Goal: Task Accomplishment & Management: Complete application form

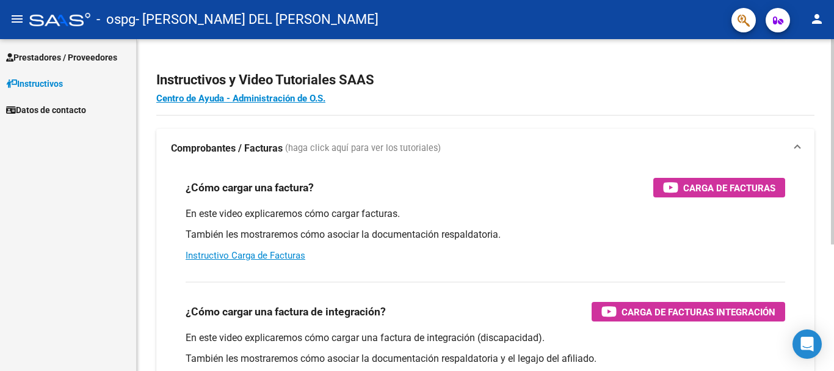
drag, startPoint x: 0, startPoint y: 0, endPoint x: 551, endPoint y: 116, distance: 562.6
click at [551, 116] on div "Instructivos y Video Tutoriales SAAS Centro de Ayuda - Administración de O.S. C…" at bounding box center [485, 306] width 697 height 535
click at [69, 55] on span "Prestadores / Proveedores" at bounding box center [61, 57] width 111 height 13
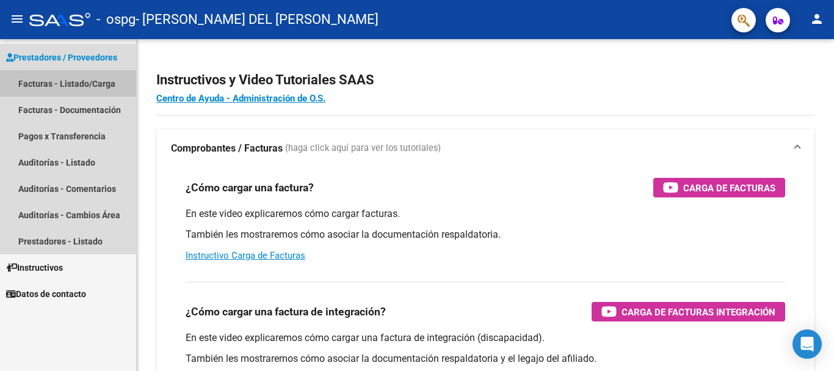
click at [35, 82] on link "Facturas - Listado/Carga" at bounding box center [68, 83] width 136 height 26
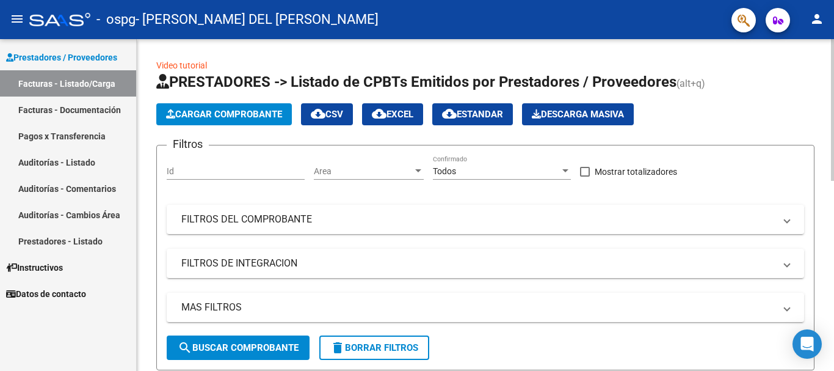
click at [225, 114] on span "Cargar Comprobante" at bounding box center [224, 114] width 116 height 11
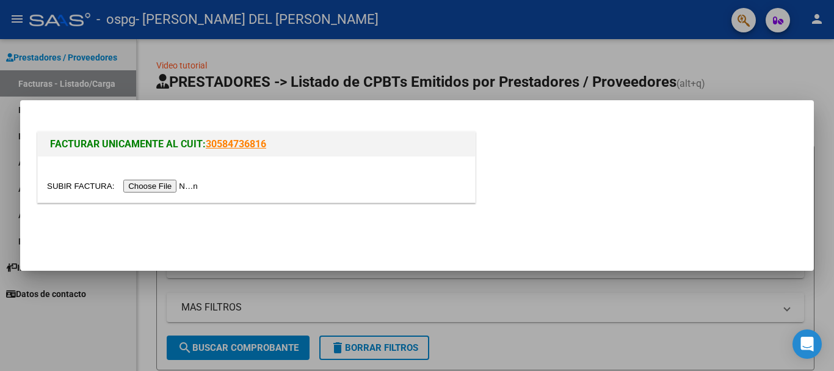
click at [174, 187] on input "file" at bounding box center [124, 185] width 154 height 13
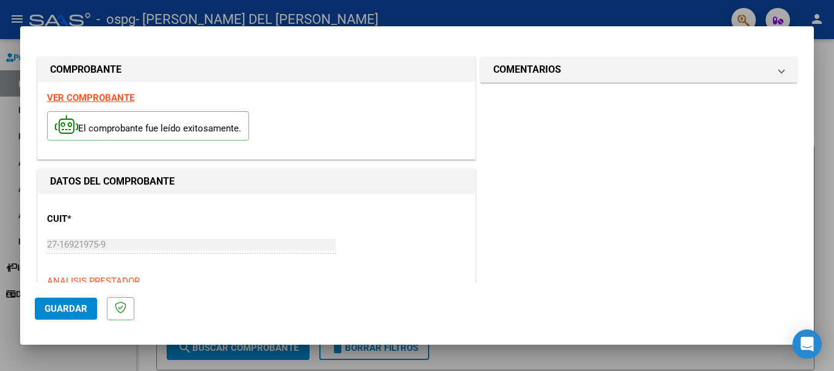
click at [71, 306] on span "Guardar" at bounding box center [66, 308] width 43 height 11
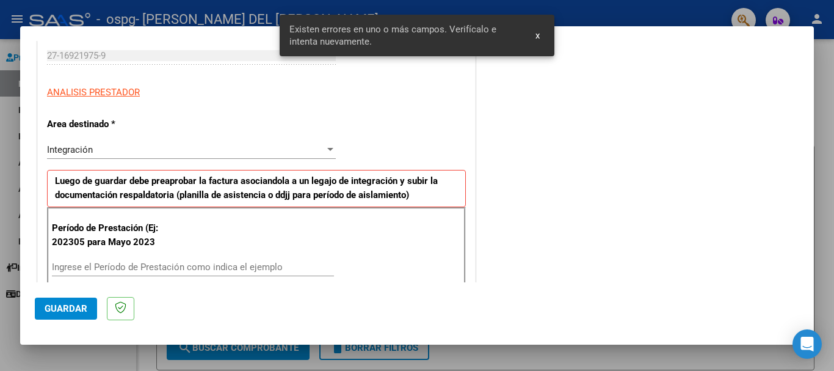
scroll to position [282, 0]
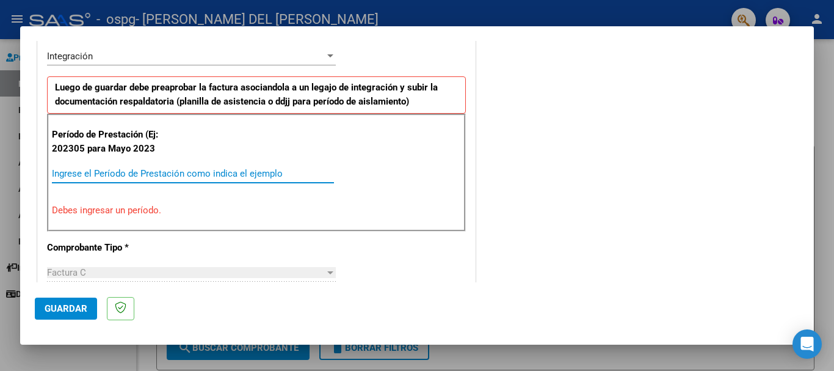
click at [73, 168] on input "Ingrese el Período de Prestación como indica el ejemplo" at bounding box center [193, 173] width 282 height 11
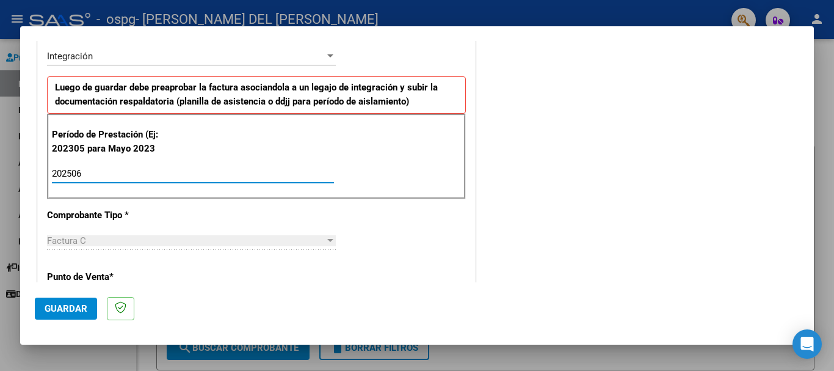
type input "202506"
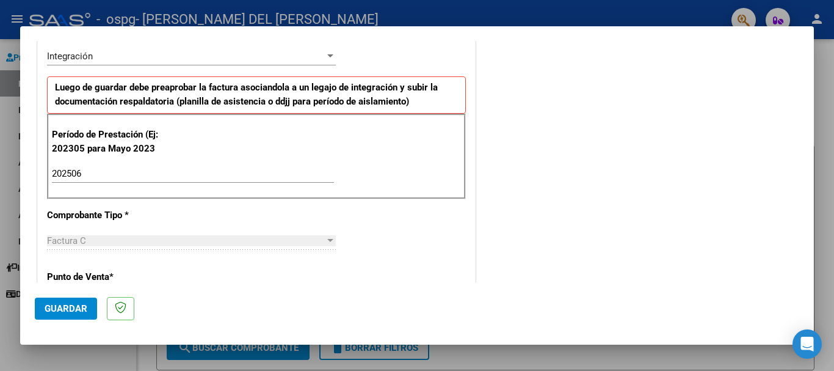
click at [105, 240] on div "Factura C" at bounding box center [186, 240] width 278 height 11
click at [327, 240] on div at bounding box center [330, 240] width 6 height 3
click at [63, 307] on span "Guardar" at bounding box center [66, 308] width 43 height 11
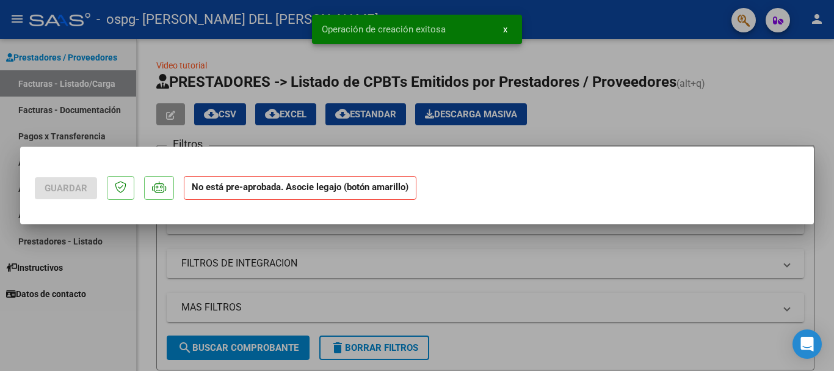
scroll to position [0, 0]
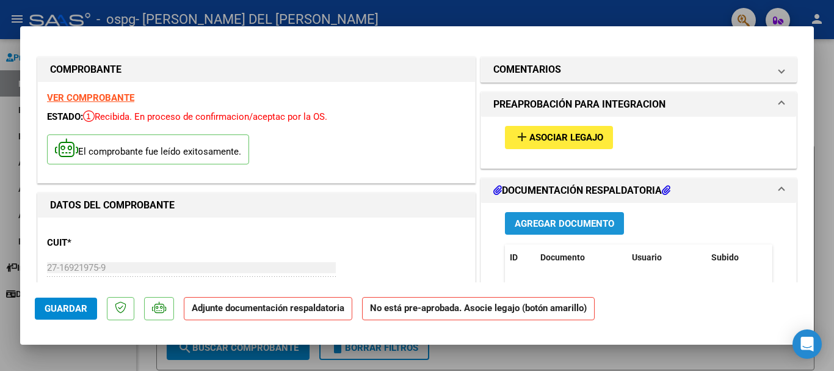
click at [547, 220] on span "Agregar Documento" at bounding box center [564, 223] width 99 height 11
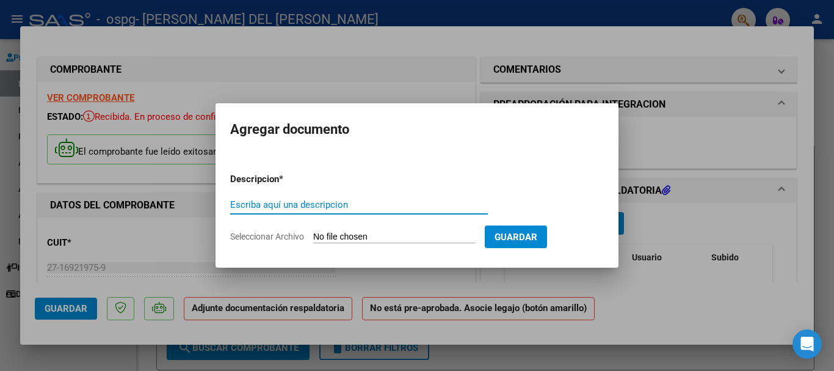
click at [321, 202] on input "Escriba aquí una descripcion" at bounding box center [359, 204] width 258 height 11
type input "autorizacion"
click at [405, 234] on input "Seleccionar Archivo" at bounding box center [394, 237] width 162 height 12
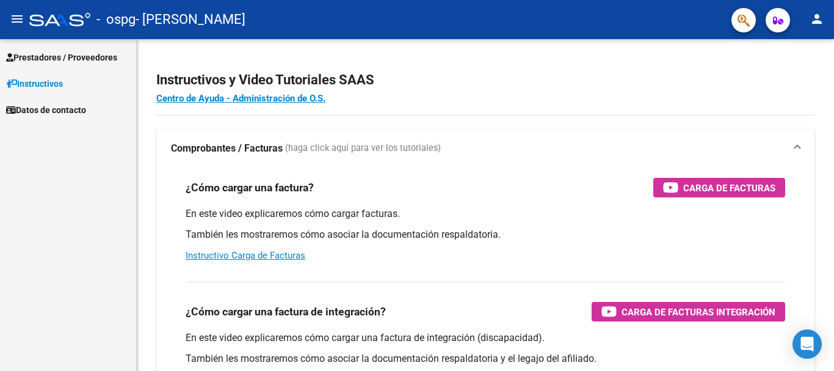
click at [60, 56] on span "Prestadores / Proveedores" at bounding box center [61, 57] width 111 height 13
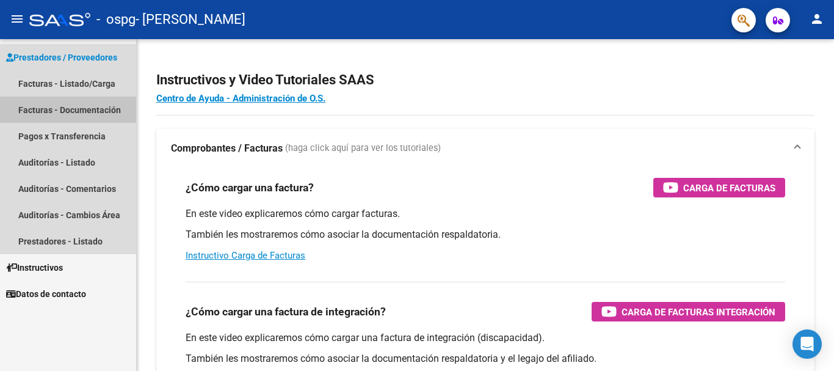
click at [54, 108] on link "Facturas - Documentación" at bounding box center [68, 109] width 136 height 26
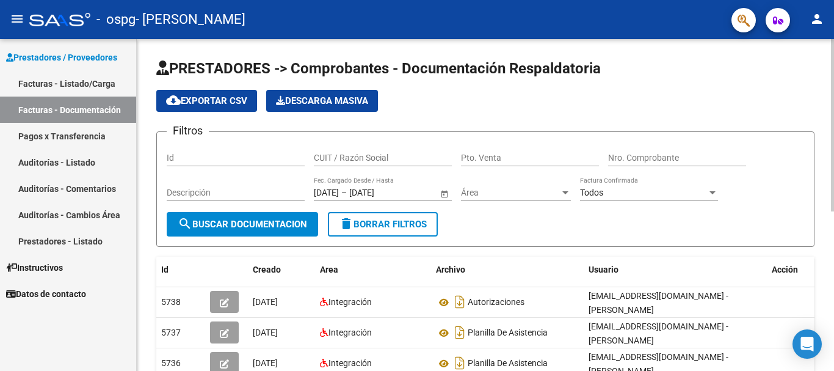
scroll to position [306, 0]
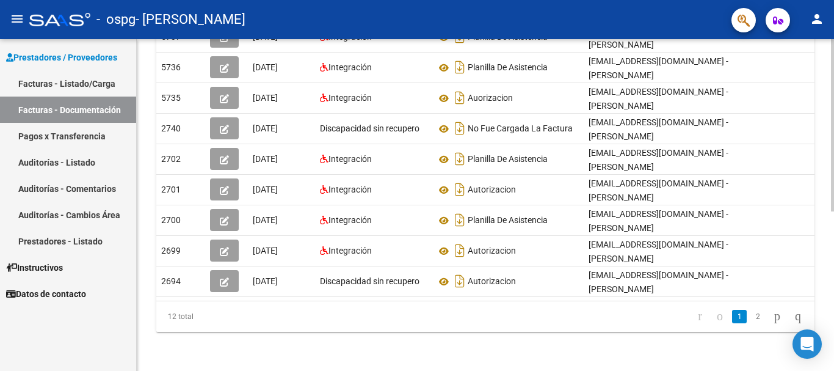
click at [831, 357] on div at bounding box center [832, 204] width 3 height 331
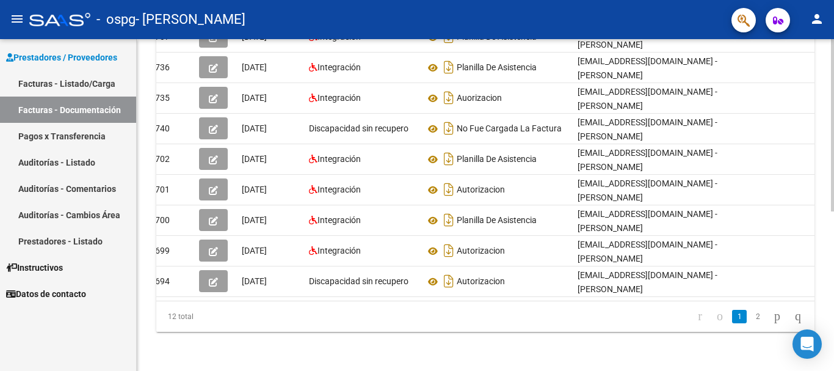
scroll to position [0, 13]
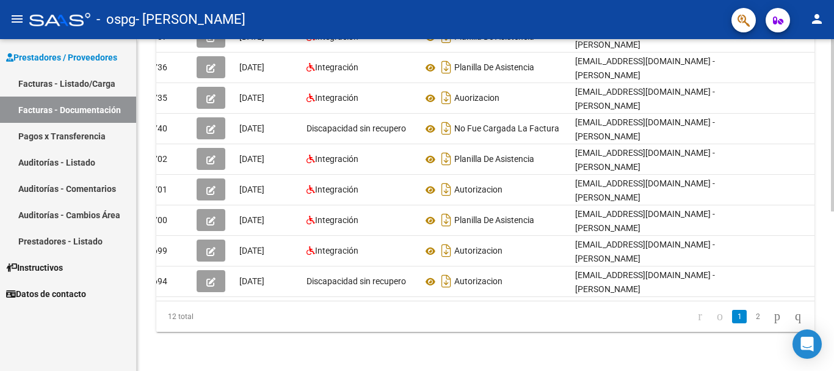
click at [822, 90] on div "PRESTADORES -> Comprobantes - Documentación Respaldatoria cloud_download Export…" at bounding box center [485, 57] width 697 height 627
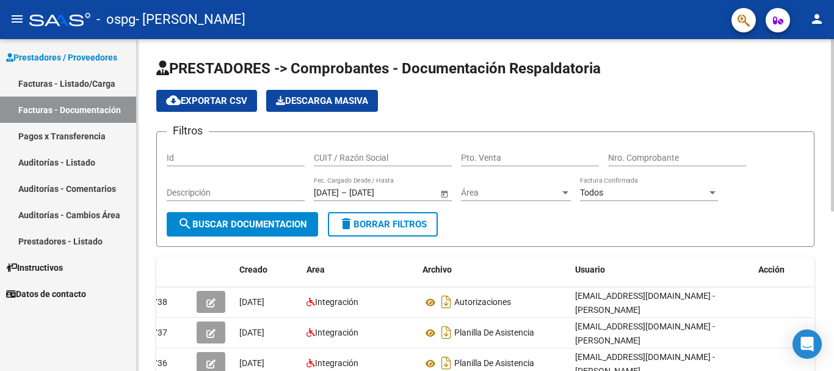
click at [831, 89] on div at bounding box center [832, 204] width 3 height 331
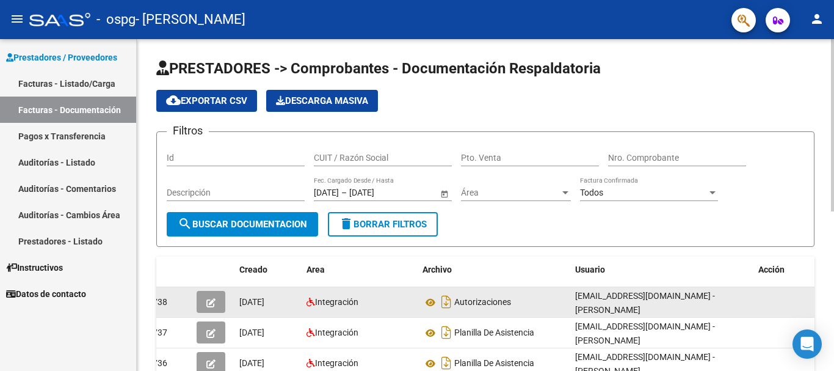
click at [211, 303] on icon "button" at bounding box center [210, 302] width 9 height 9
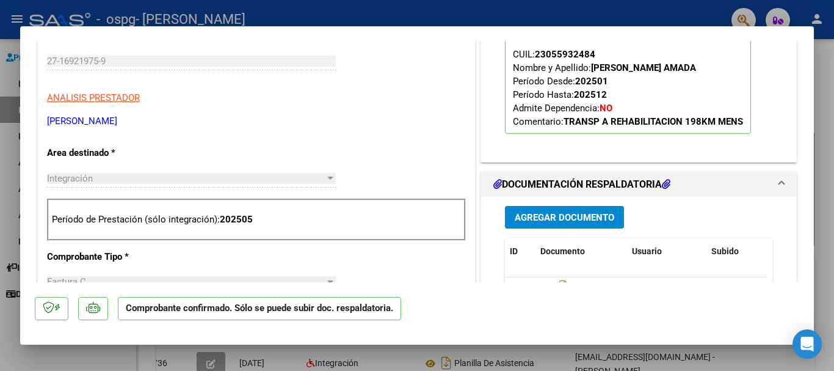
scroll to position [342, 0]
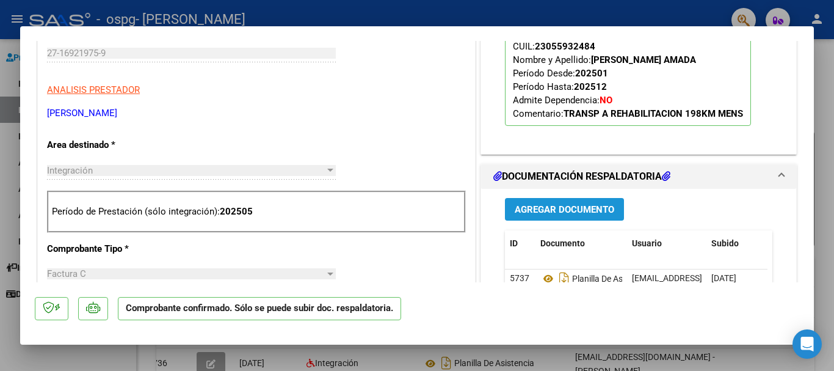
click at [547, 208] on span "Agregar Documento" at bounding box center [564, 209] width 99 height 11
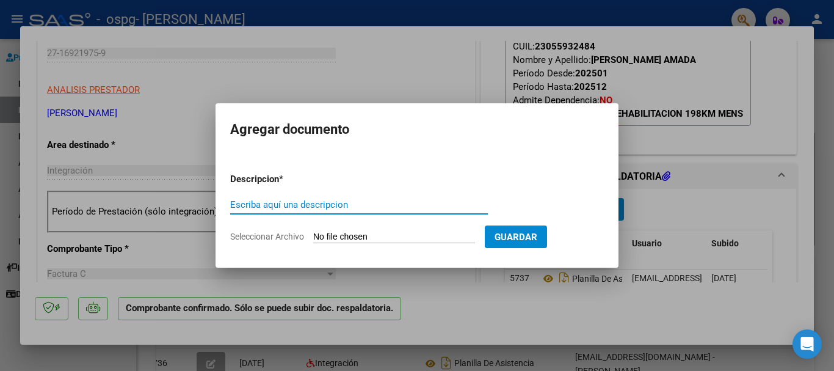
click at [344, 202] on input "Escriba aquí una descripcion" at bounding box center [359, 204] width 258 height 11
type input "autorizacion"
click at [328, 234] on input "Seleccionar Archivo" at bounding box center [394, 237] width 162 height 12
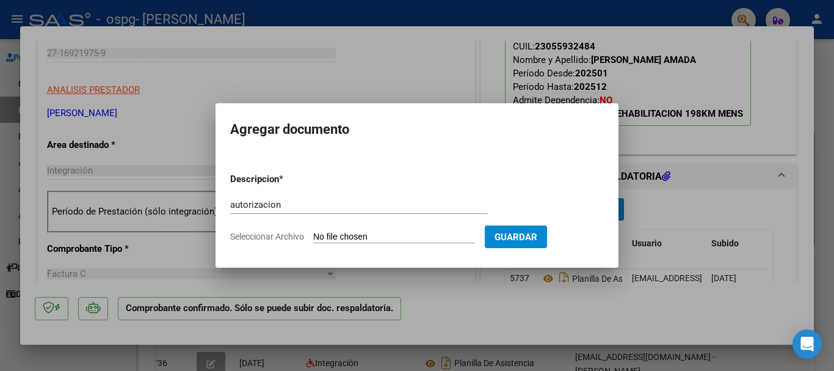
click at [407, 236] on input "Seleccionar Archivo" at bounding box center [394, 237] width 162 height 12
type input "C:\fakepath\AUTORIZACIONES 2025.odt1 (1).pdf"
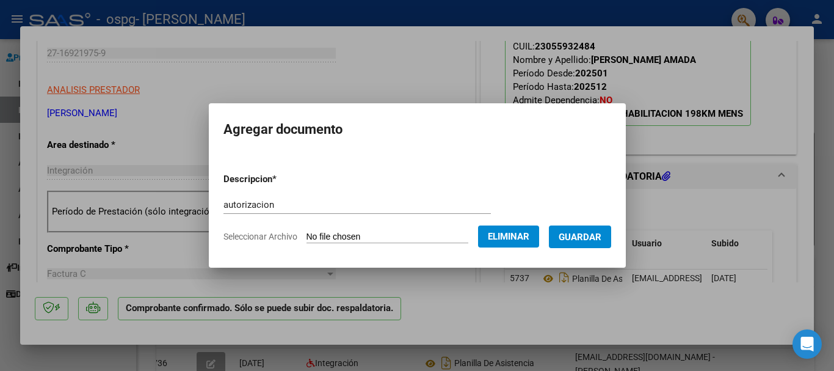
click at [601, 233] on span "Guardar" at bounding box center [579, 236] width 43 height 11
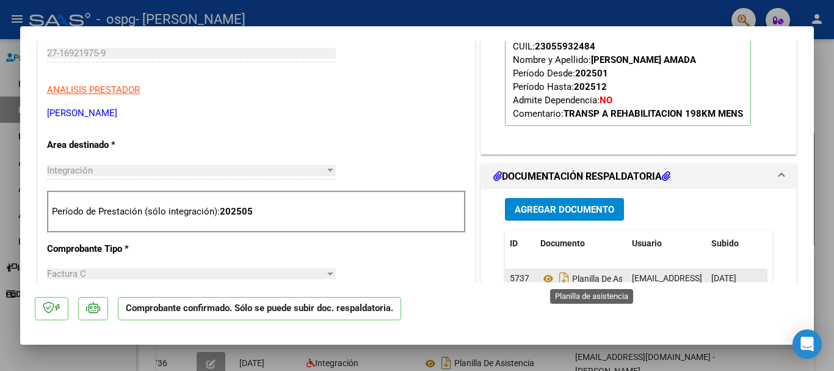
click at [584, 281] on span "Planilla De Asistencia" at bounding box center [596, 278] width 112 height 10
click at [542, 280] on icon at bounding box center [548, 278] width 16 height 15
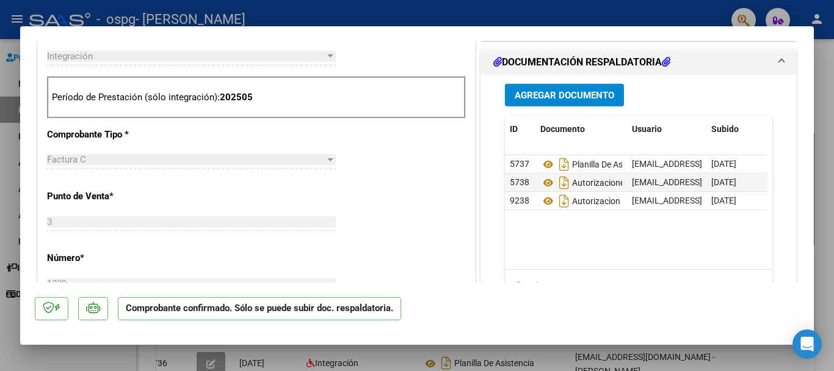
scroll to position [464, 0]
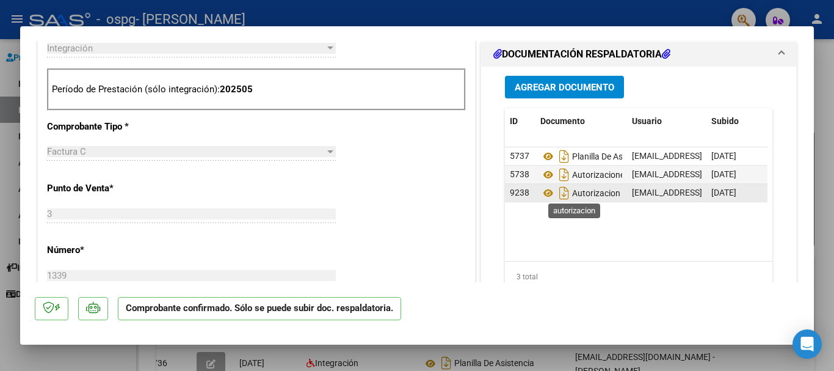
click at [584, 192] on span "Autorizacion" at bounding box center [580, 193] width 80 height 10
click at [556, 194] on icon "Descargar documento" at bounding box center [564, 193] width 16 height 20
click at [542, 193] on icon at bounding box center [548, 193] width 16 height 15
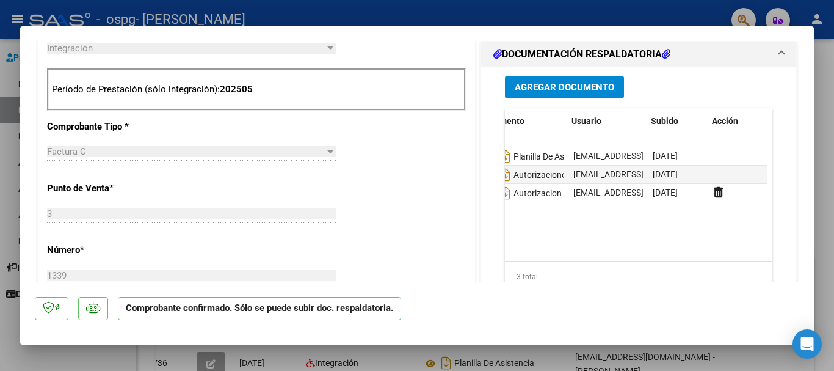
scroll to position [0, 61]
click at [706, 173] on datatable-body-cell at bounding box center [736, 174] width 61 height 18
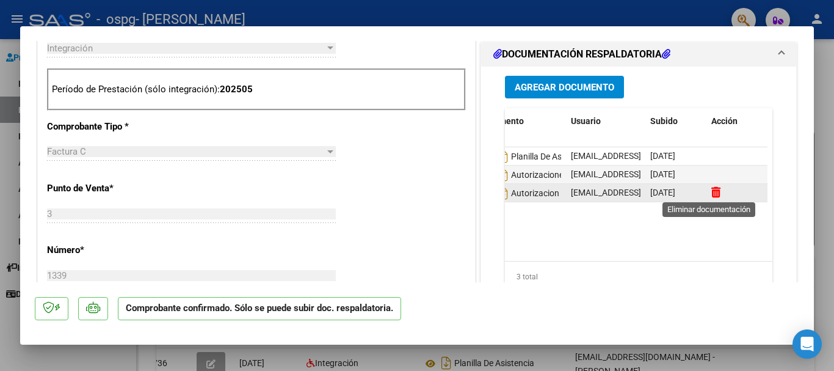
click at [711, 189] on icon at bounding box center [715, 192] width 9 height 12
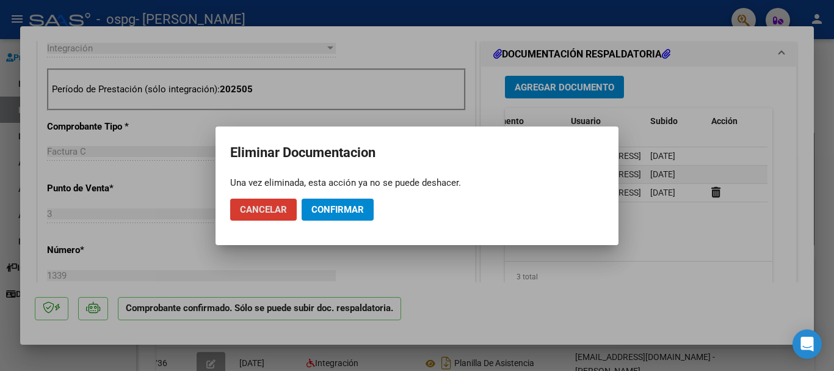
click at [330, 205] on span "Confirmar" at bounding box center [337, 209] width 52 height 11
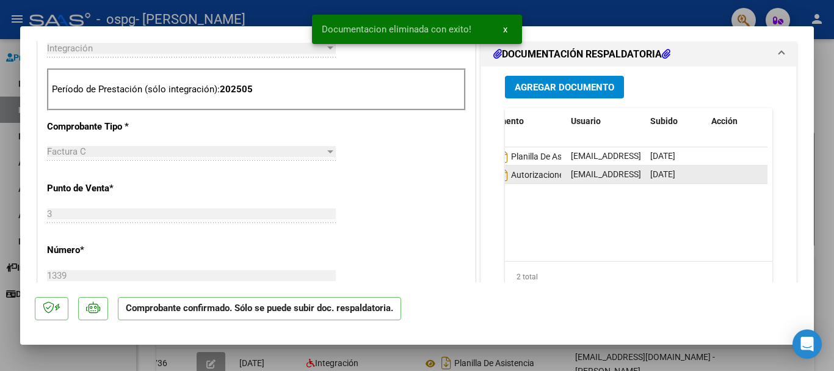
click at [706, 175] on datatable-body-cell at bounding box center [736, 174] width 61 height 18
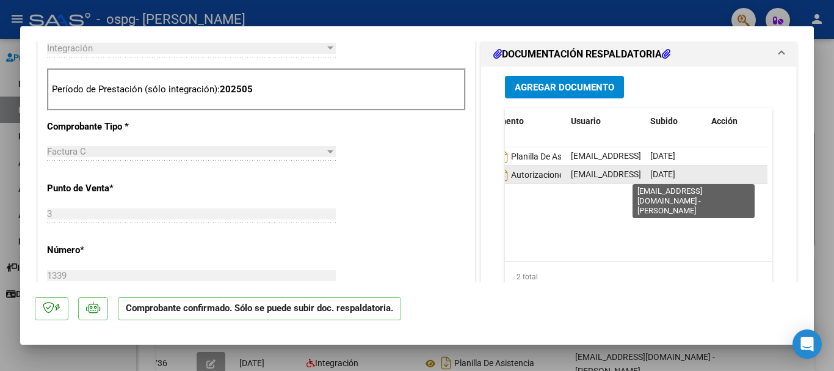
click at [609, 178] on span "[EMAIL_ADDRESS][DOMAIN_NAME] - [PERSON_NAME] DEL [PERSON_NAME]" at bounding box center [674, 174] width 207 height 10
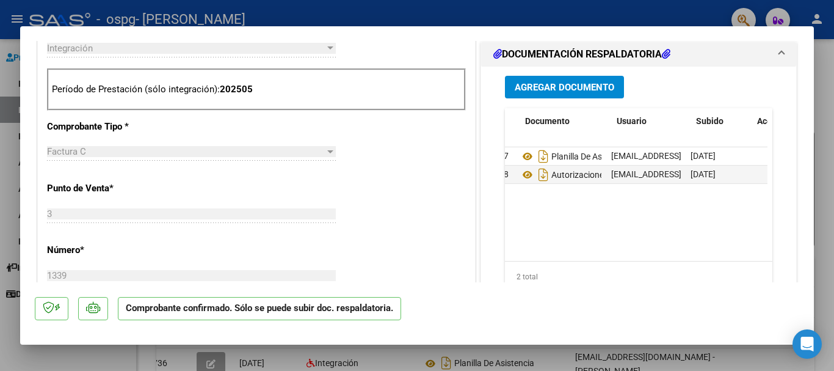
scroll to position [0, 12]
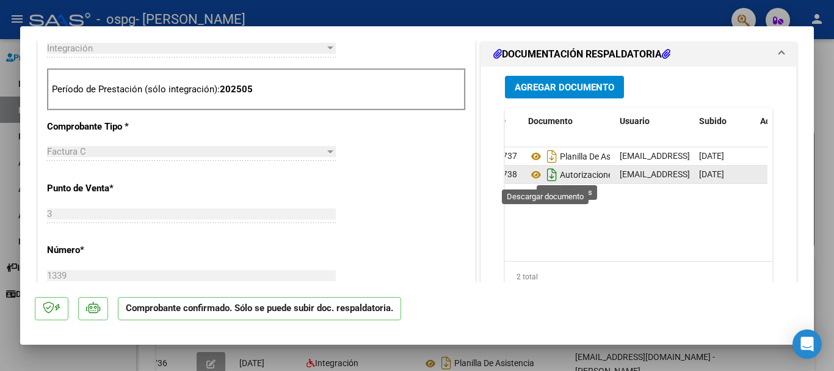
click at [546, 174] on icon "Descargar documento" at bounding box center [552, 175] width 16 height 20
click at [529, 173] on icon at bounding box center [536, 174] width 16 height 15
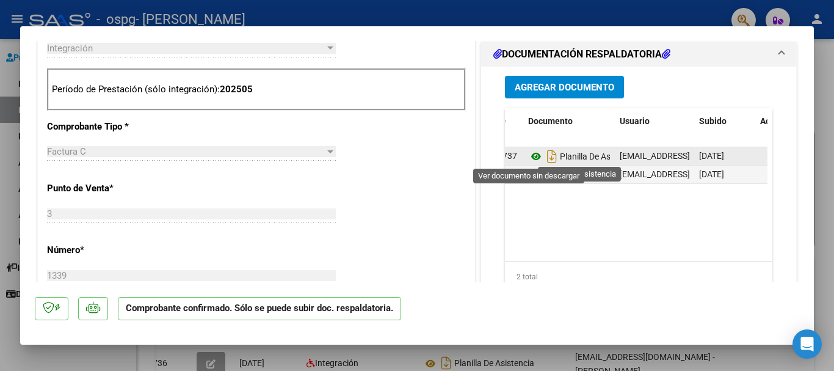
click at [528, 153] on icon at bounding box center [536, 156] width 16 height 15
click at [604, 157] on datatable-body-cell "Planilla De Asistencia" at bounding box center [569, 156] width 92 height 18
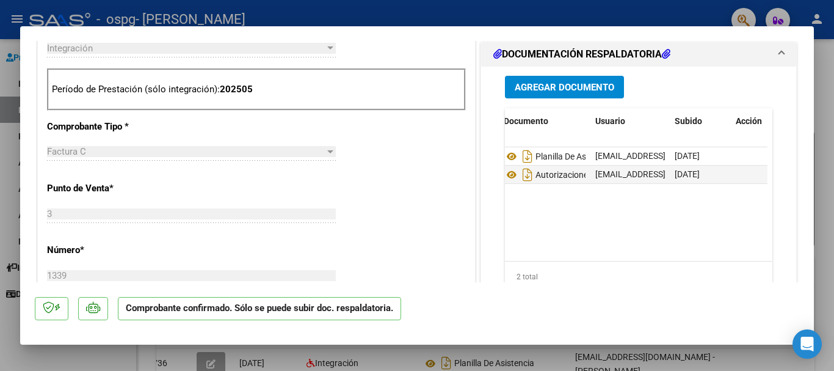
scroll to position [0, 61]
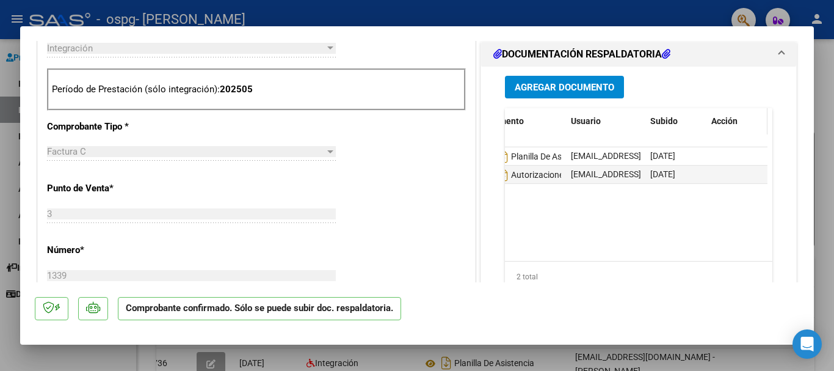
click at [723, 121] on span "Acción" at bounding box center [724, 121] width 26 height 10
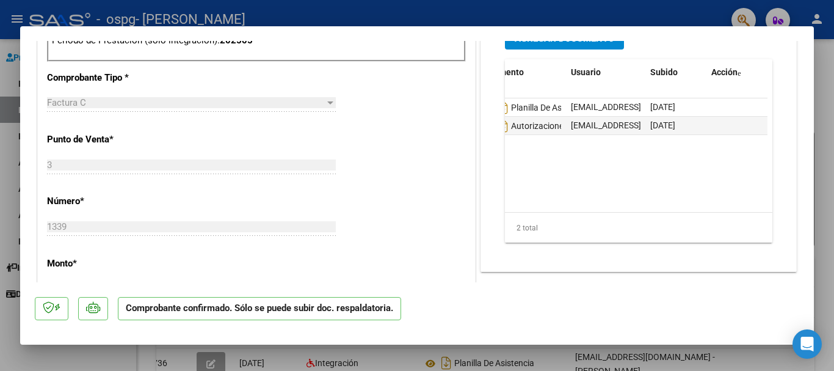
scroll to position [488, 0]
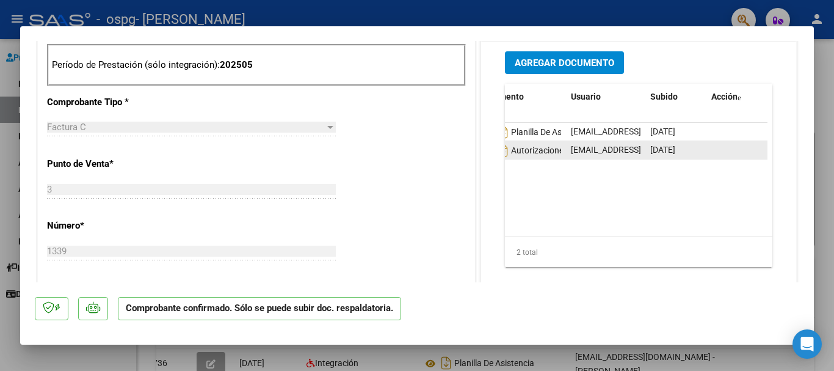
click at [692, 148] on div "[DATE]" at bounding box center [675, 150] width 51 height 14
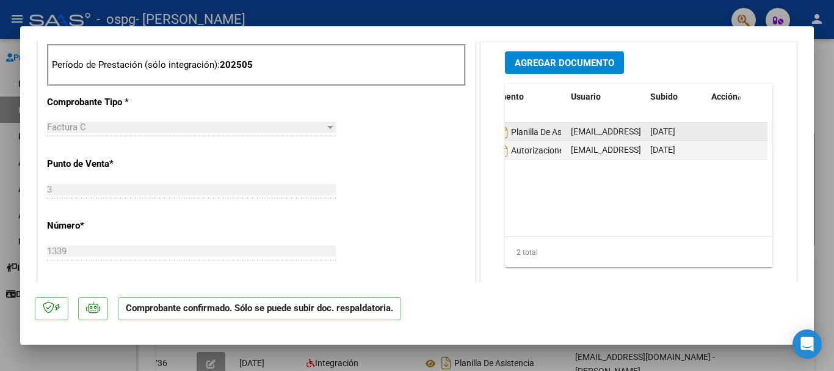
click at [675, 132] on span "[DATE]" at bounding box center [662, 131] width 25 height 10
click at [502, 131] on icon "Descargar documento" at bounding box center [503, 132] width 16 height 20
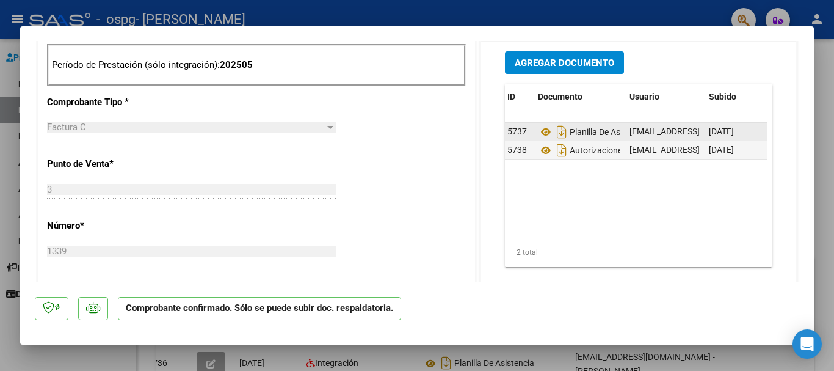
scroll to position [0, 0]
click at [517, 151] on span "5738" at bounding box center [520, 150] width 20 height 10
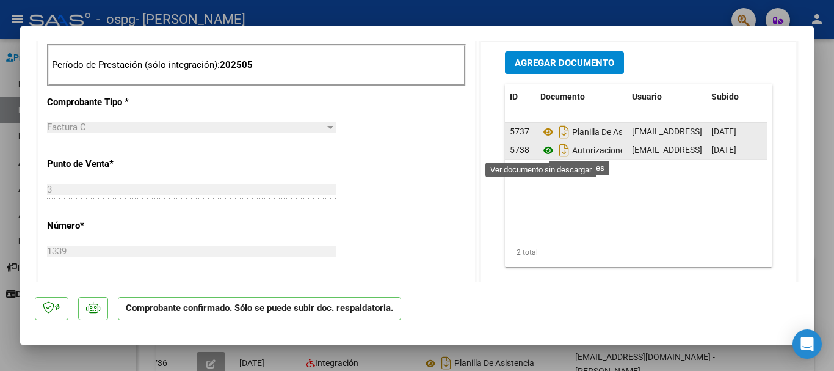
click at [543, 150] on icon at bounding box center [548, 150] width 16 height 15
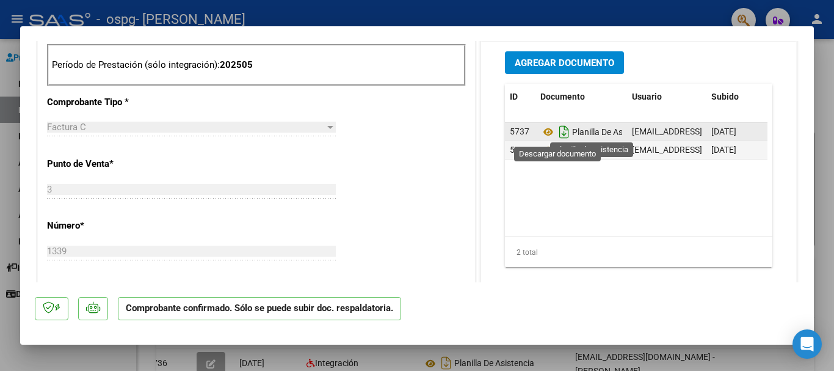
click at [557, 133] on icon "Descargar documento" at bounding box center [564, 132] width 16 height 20
click at [541, 129] on icon at bounding box center [548, 132] width 16 height 15
click at [713, 129] on span "[DATE]" at bounding box center [723, 131] width 25 height 10
click at [755, 131] on div "[DATE]" at bounding box center [736, 132] width 51 height 14
click at [557, 129] on icon "Descargar documento" at bounding box center [564, 132] width 16 height 20
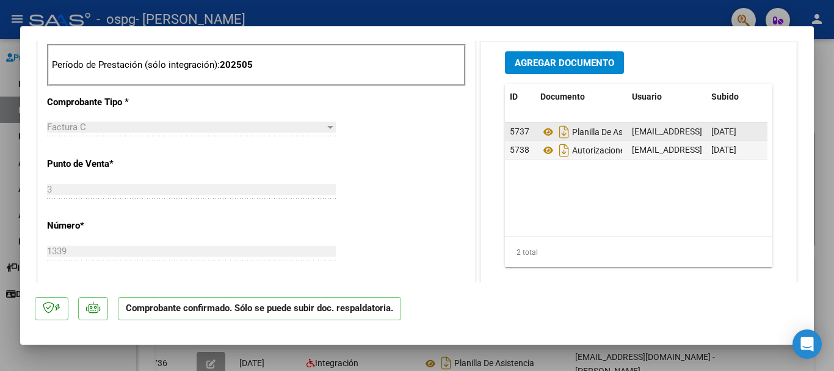
click at [629, 52] on div "Agregar Documento" at bounding box center [638, 62] width 267 height 23
click at [614, 63] on button "Agregar Documento" at bounding box center [564, 62] width 119 height 23
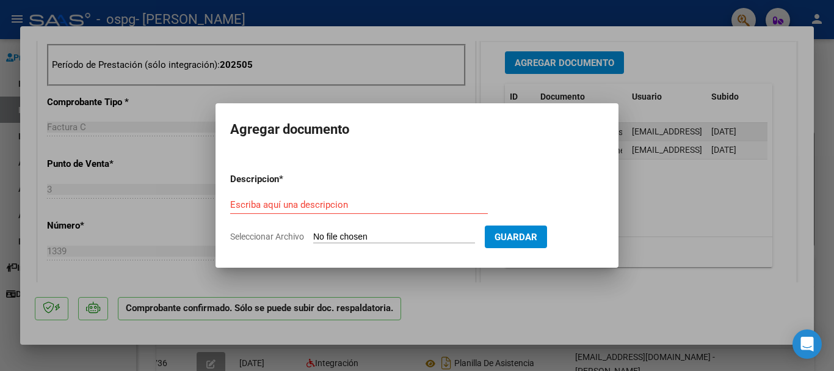
click at [808, 45] on div at bounding box center [417, 185] width 834 height 371
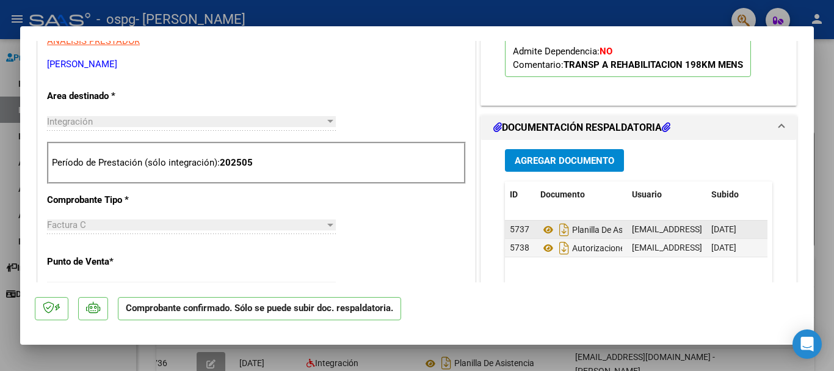
scroll to position [366, 0]
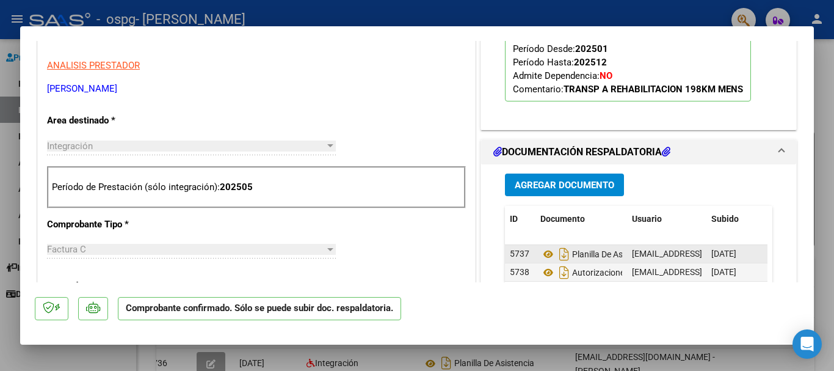
click at [493, 150] on icon at bounding box center [497, 151] width 9 height 10
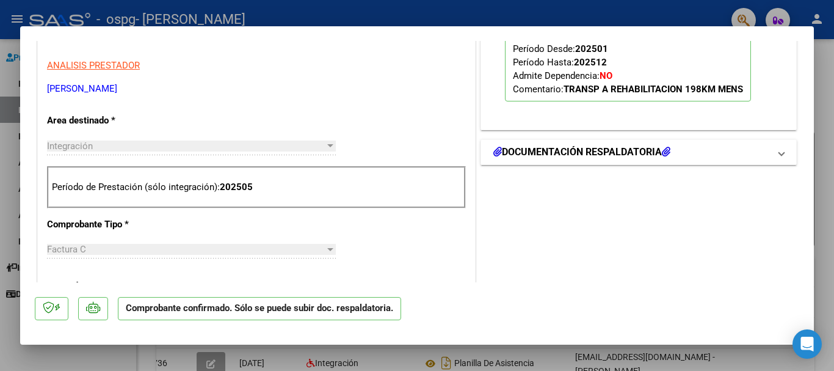
click at [660, 148] on h1 "DOCUMENTACIÓN RESPALDATORIA" at bounding box center [581, 152] width 177 height 15
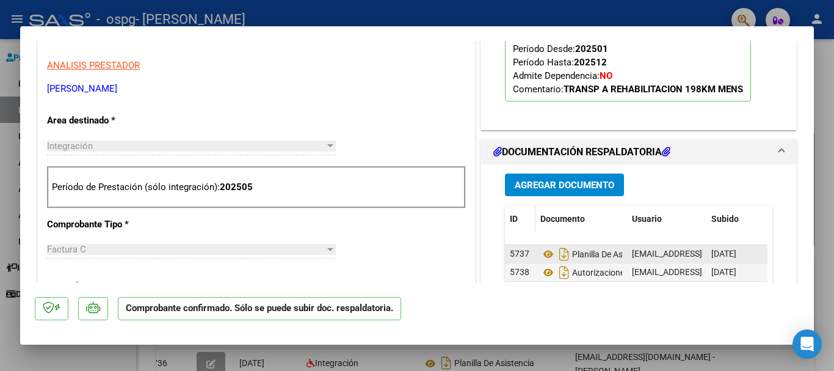
click at [510, 219] on span "ID" at bounding box center [514, 219] width 8 height 10
click at [552, 221] on span "Documento" at bounding box center [562, 219] width 45 height 10
click at [644, 222] on span "Usuario" at bounding box center [647, 219] width 30 height 10
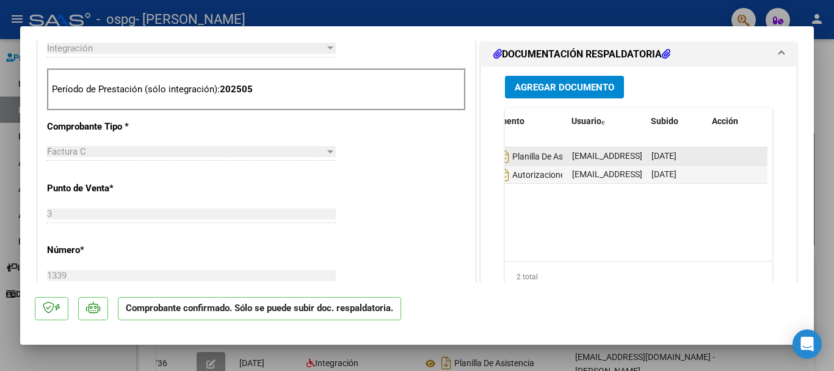
scroll to position [0, 61]
click at [579, 82] on span "Agregar Documento" at bounding box center [564, 87] width 99 height 11
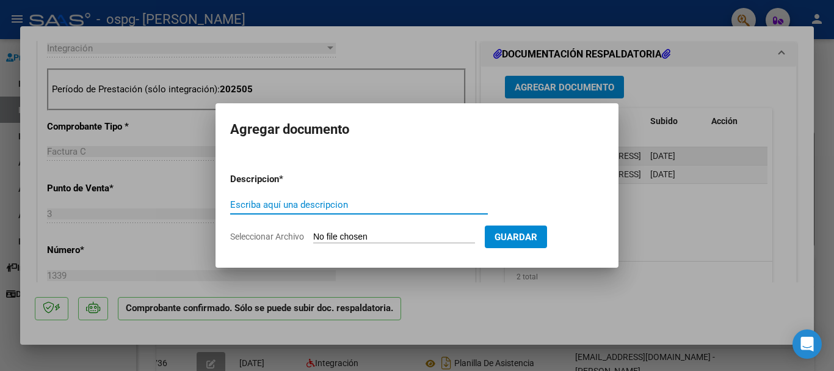
click at [310, 201] on input "Escriba aquí una descripcion" at bounding box center [359, 204] width 258 height 11
click at [284, 204] on input "planilla de acistencia" at bounding box center [359, 204] width 258 height 11
type input "planilla de asistencia"
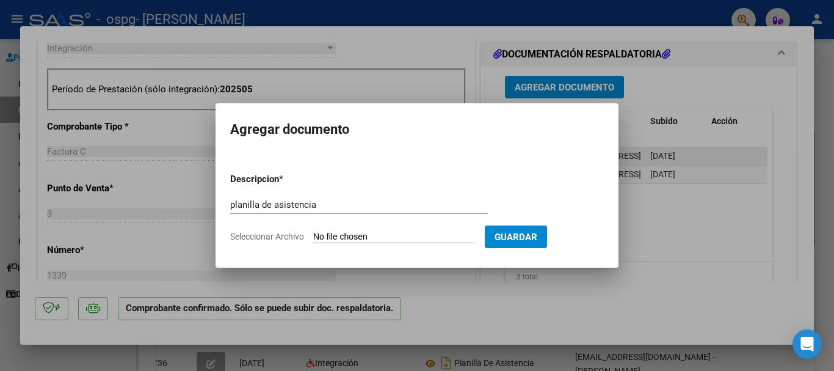
click at [376, 235] on input "Seleccionar Archivo" at bounding box center [394, 237] width 162 height 12
type input "C:\fakepath\junio..pdf"
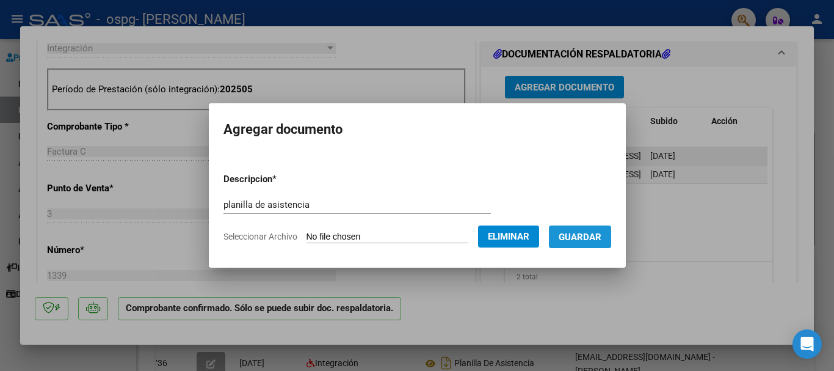
click at [588, 236] on span "Guardar" at bounding box center [579, 236] width 43 height 11
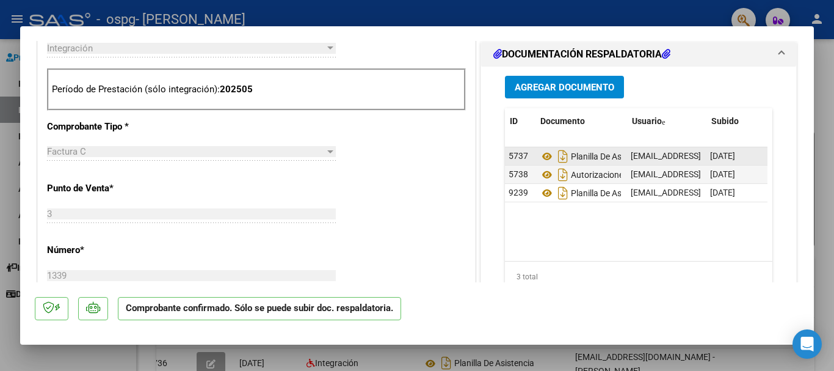
scroll to position [0, 0]
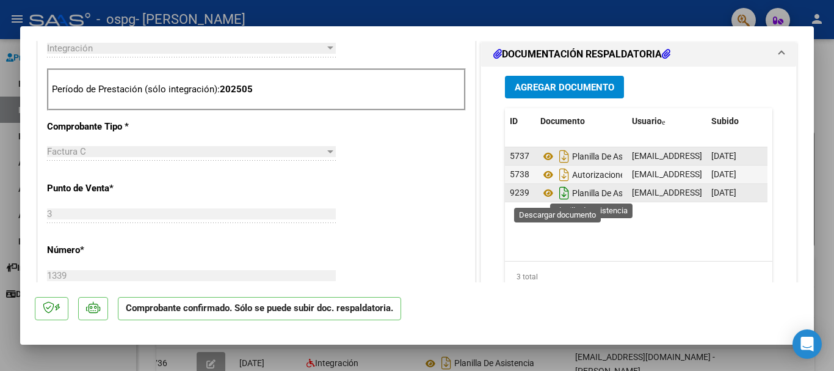
click at [558, 191] on icon "Descargar documento" at bounding box center [564, 193] width 16 height 20
click at [541, 194] on icon at bounding box center [548, 193] width 16 height 15
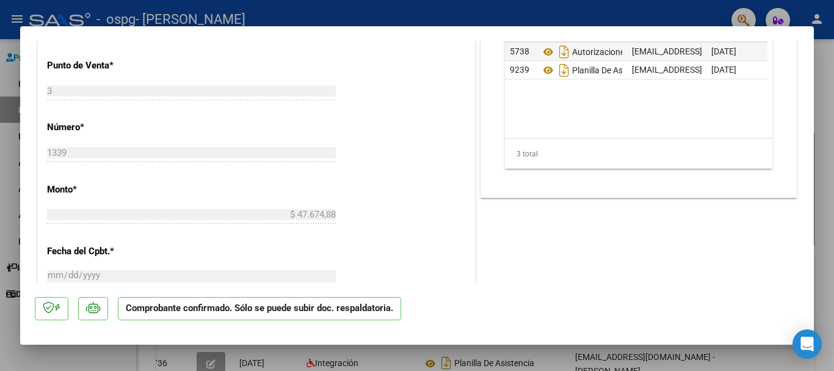
scroll to position [562, 0]
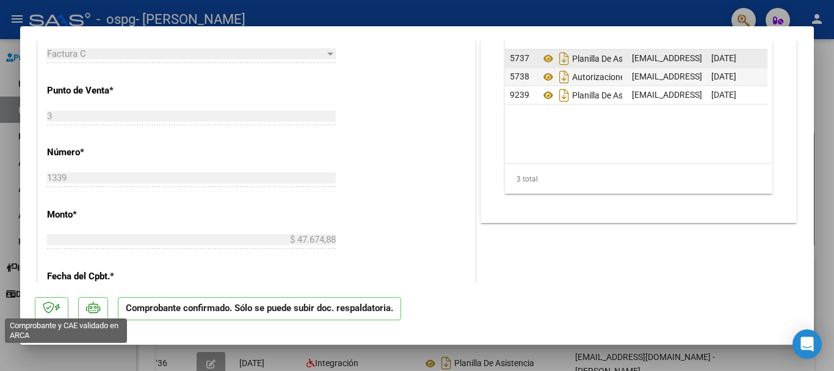
click at [50, 309] on icon at bounding box center [49, 307] width 12 height 12
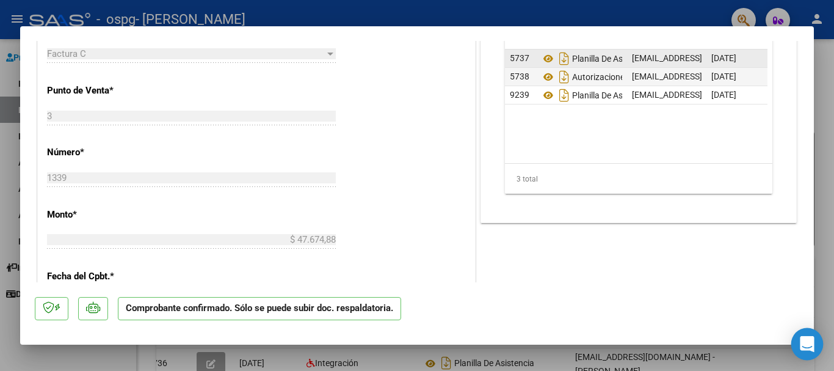
click at [808, 345] on icon "Open Intercom Messenger" at bounding box center [807, 344] width 14 height 16
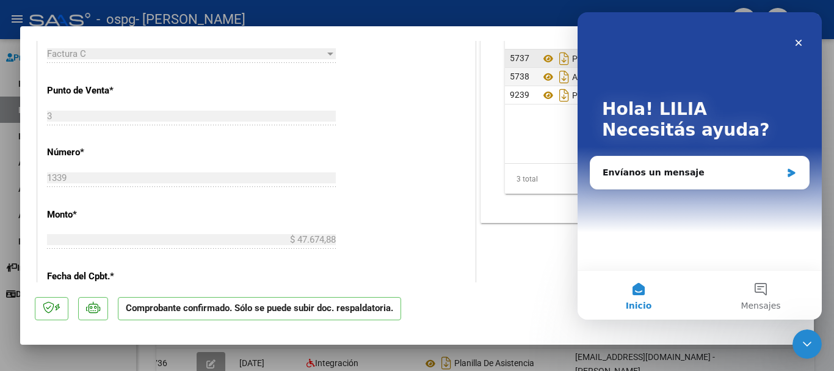
scroll to position [0, 0]
click at [795, 38] on icon "Cerrar" at bounding box center [798, 43] width 10 height 10
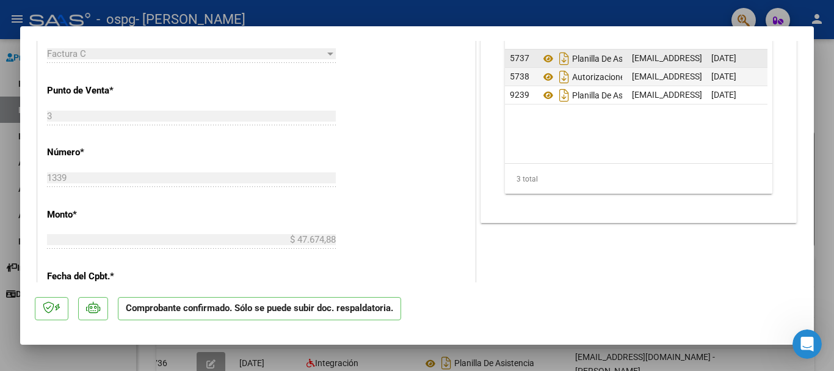
click at [2, 95] on div at bounding box center [417, 185] width 834 height 371
type input "$ 0,00"
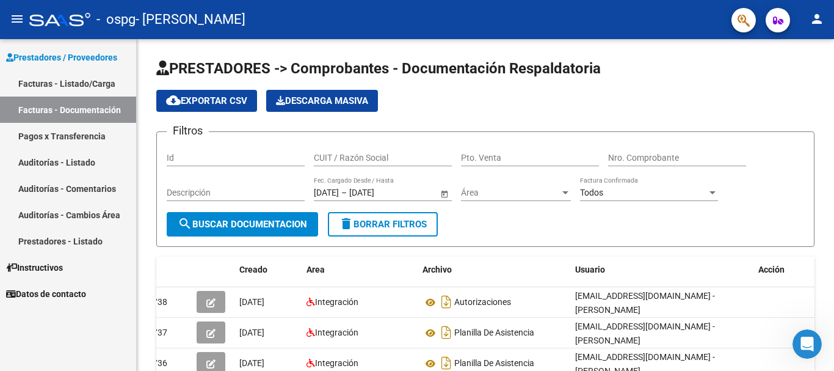
click at [2, 95] on link "Facturas - Listado/Carga" at bounding box center [68, 83] width 136 height 26
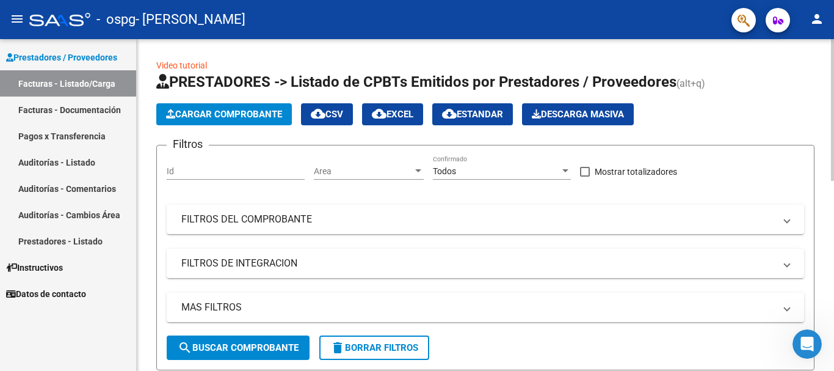
click at [218, 112] on span "Cargar Comprobante" at bounding box center [224, 114] width 116 height 11
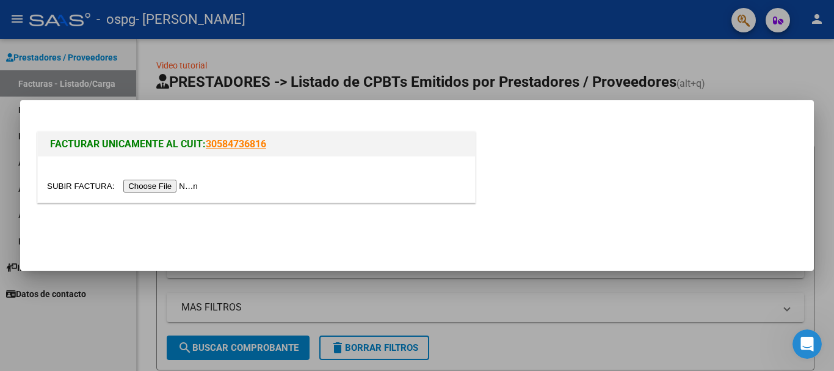
click at [167, 186] on input "file" at bounding box center [124, 185] width 154 height 13
click at [0, 231] on div at bounding box center [417, 185] width 834 height 371
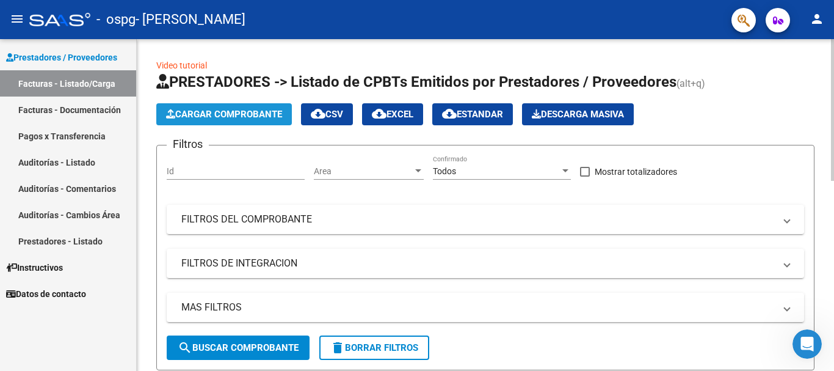
click at [235, 110] on span "Cargar Comprobante" at bounding box center [224, 114] width 116 height 11
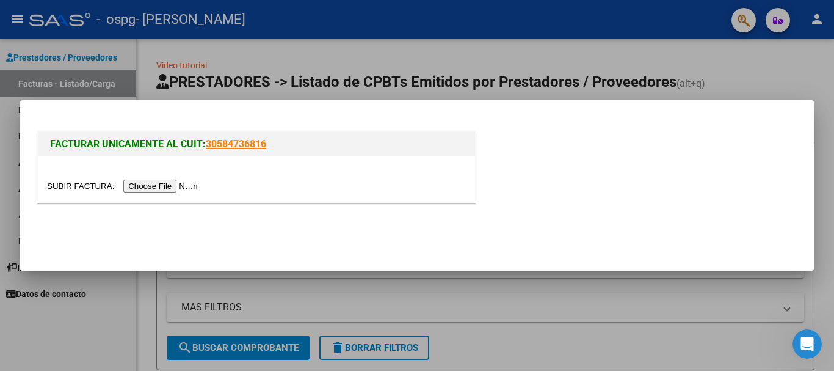
click at [187, 187] on input "file" at bounding box center [124, 185] width 154 height 13
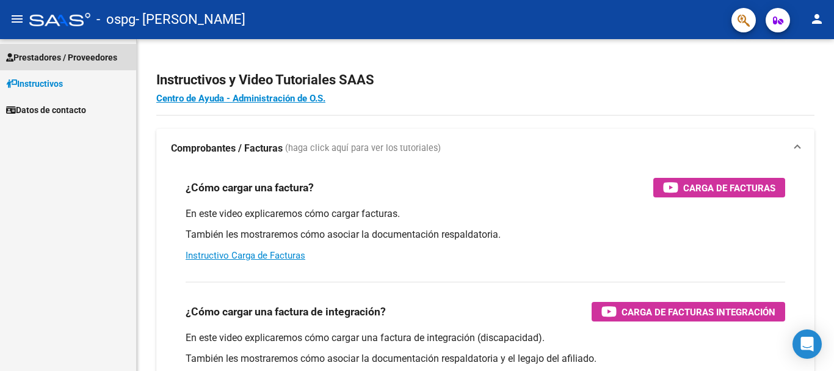
click at [59, 56] on span "Prestadores / Proveedores" at bounding box center [61, 57] width 111 height 13
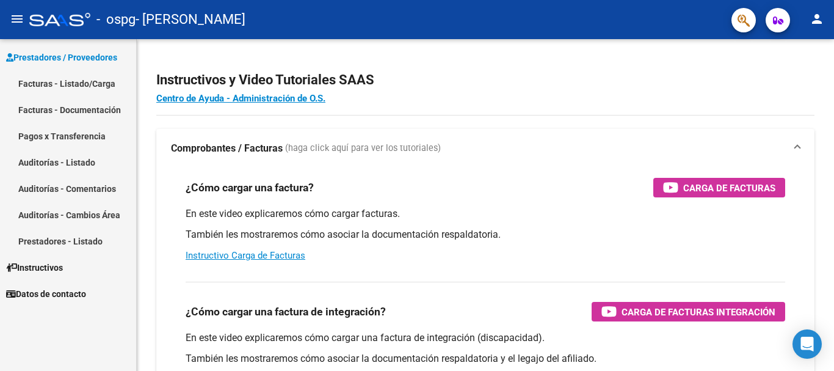
click at [43, 81] on link "Facturas - Listado/Carga" at bounding box center [68, 83] width 136 height 26
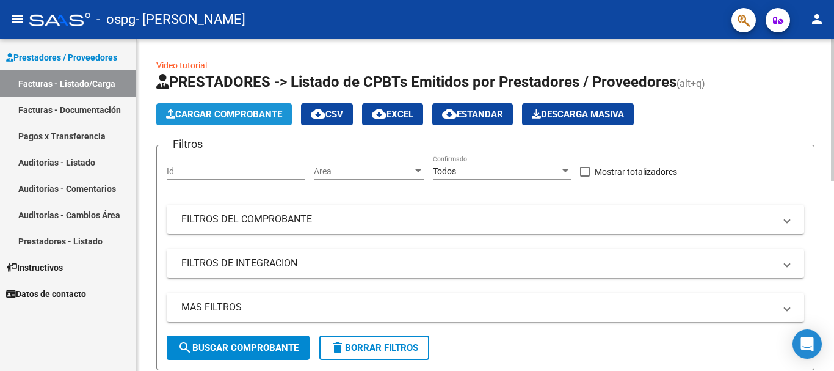
click at [239, 112] on span "Cargar Comprobante" at bounding box center [224, 114] width 116 height 11
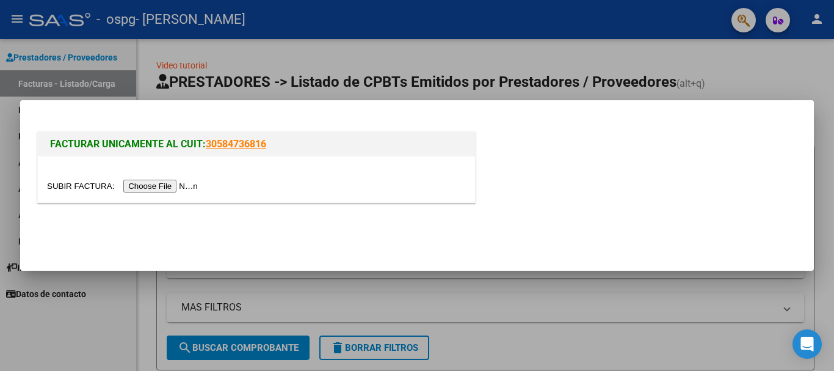
click at [187, 184] on input "file" at bounding box center [124, 185] width 154 height 13
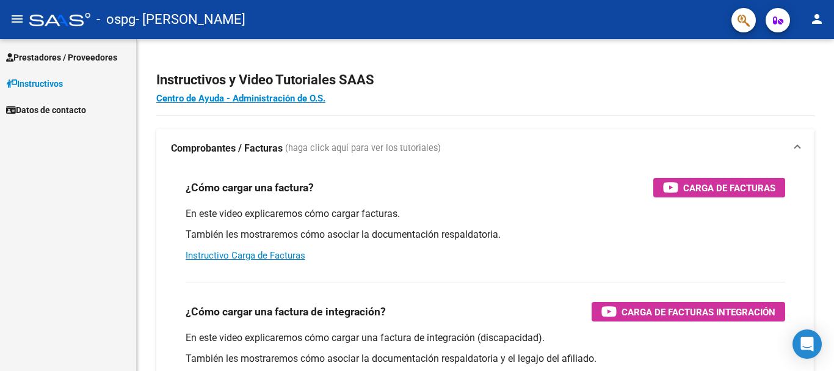
click at [48, 57] on span "Prestadores / Proveedores" at bounding box center [61, 57] width 111 height 13
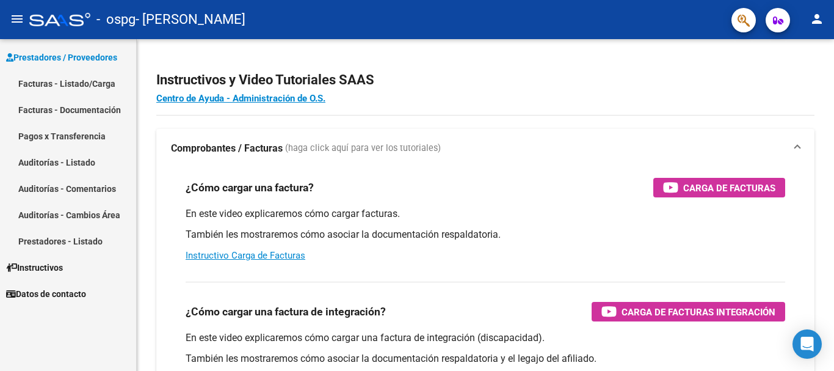
click at [49, 82] on link "Facturas - Listado/Carga" at bounding box center [68, 83] width 136 height 26
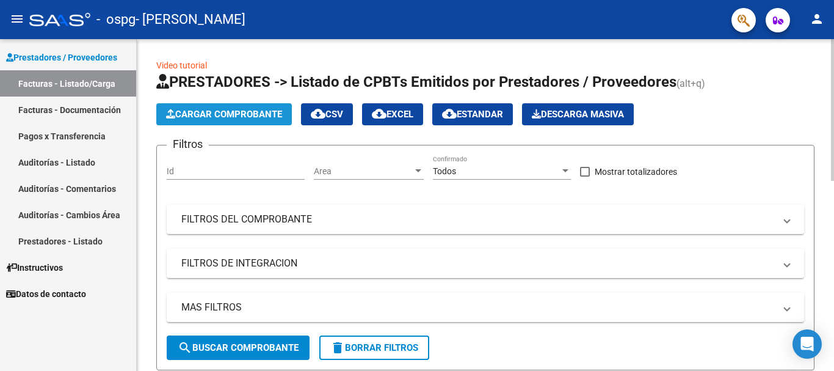
click at [239, 112] on span "Cargar Comprobante" at bounding box center [224, 114] width 116 height 11
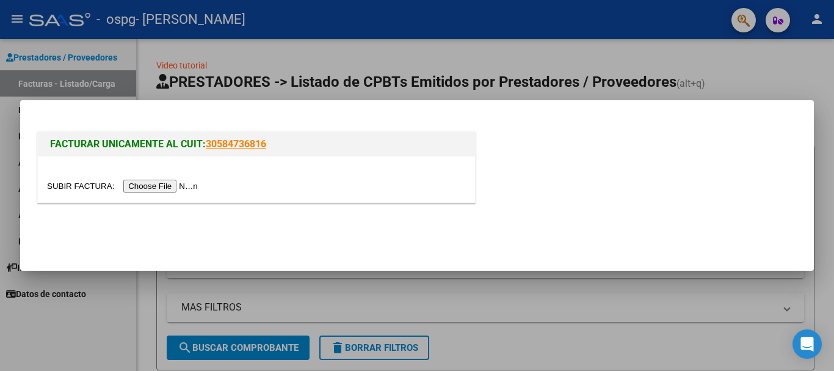
click at [189, 183] on input "file" at bounding box center [124, 185] width 154 height 13
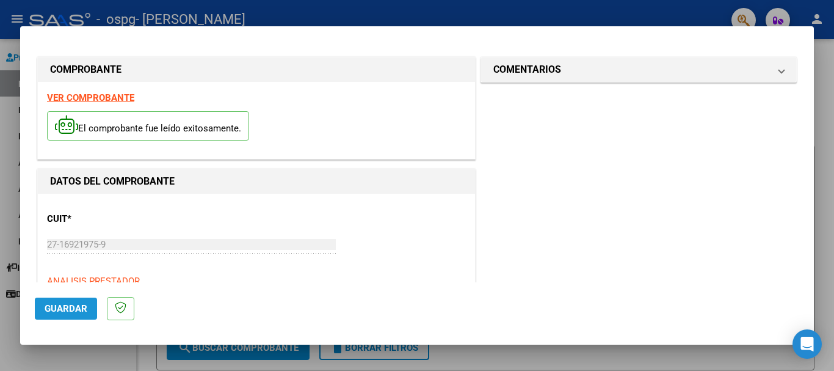
click at [59, 305] on span "Guardar" at bounding box center [66, 308] width 43 height 11
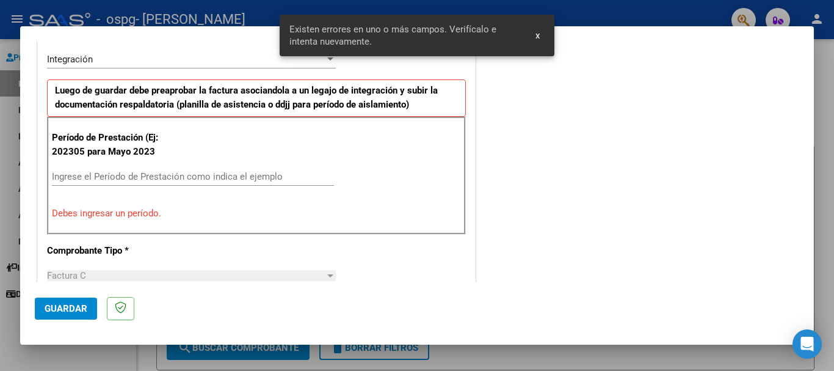
scroll to position [282, 0]
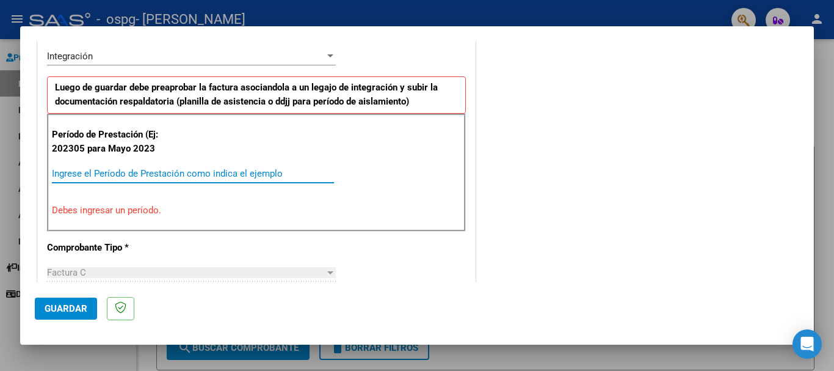
click at [85, 175] on input "Ingrese el Período de Prestación como indica el ejemplo" at bounding box center [193, 173] width 282 height 11
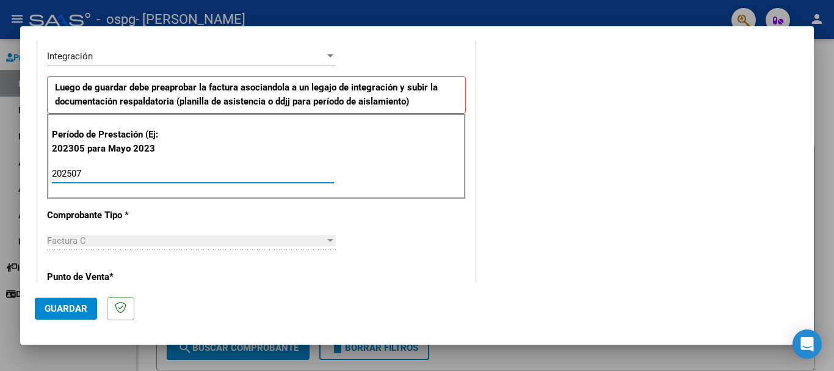
type input "202507"
click at [62, 305] on span "Guardar" at bounding box center [66, 308] width 43 height 11
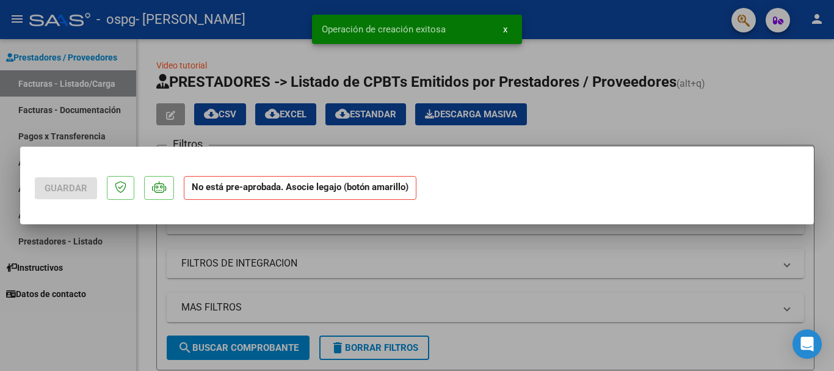
scroll to position [0, 0]
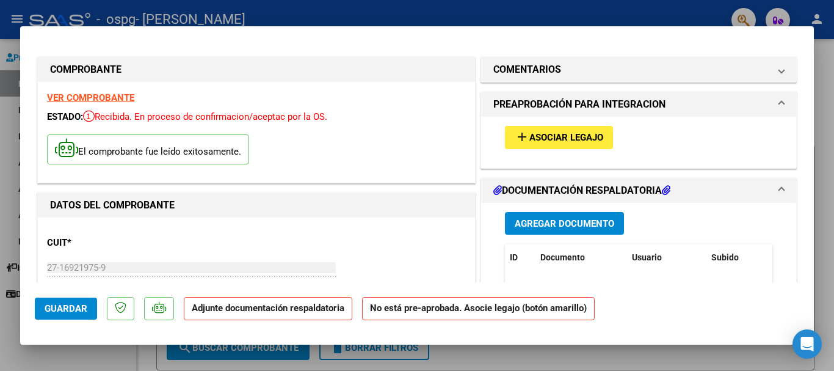
click at [541, 220] on span "Agregar Documento" at bounding box center [564, 223] width 99 height 11
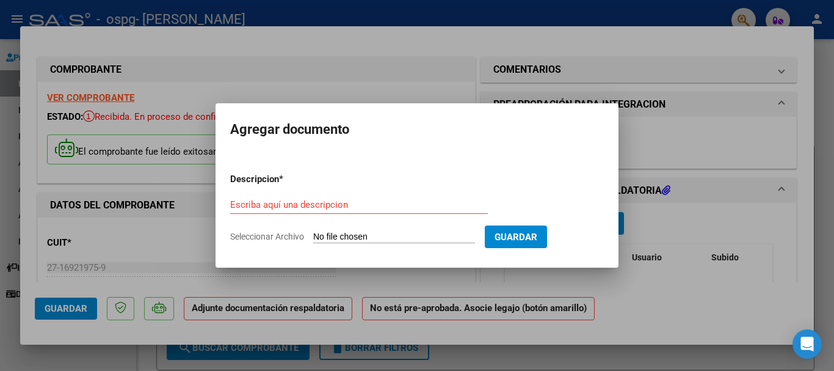
click at [403, 233] on input "Seleccionar Archivo" at bounding box center [394, 237] width 162 height 12
click at [653, 129] on div at bounding box center [417, 185] width 834 height 371
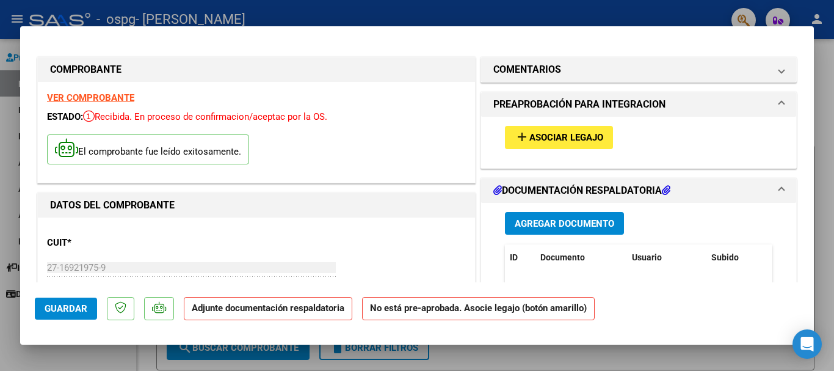
click at [493, 193] on icon at bounding box center [497, 190] width 9 height 10
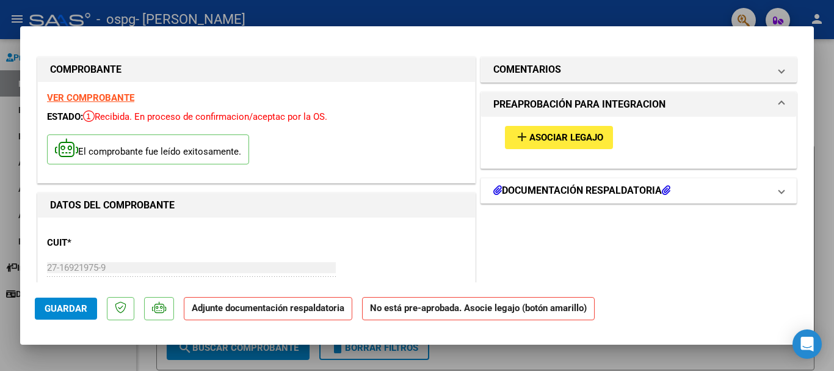
click at [779, 189] on span at bounding box center [781, 190] width 5 height 15
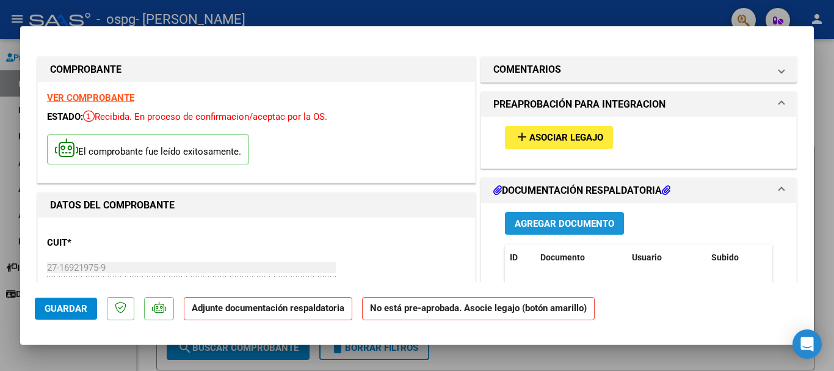
click at [599, 221] on span "Agregar Documento" at bounding box center [564, 223] width 99 height 11
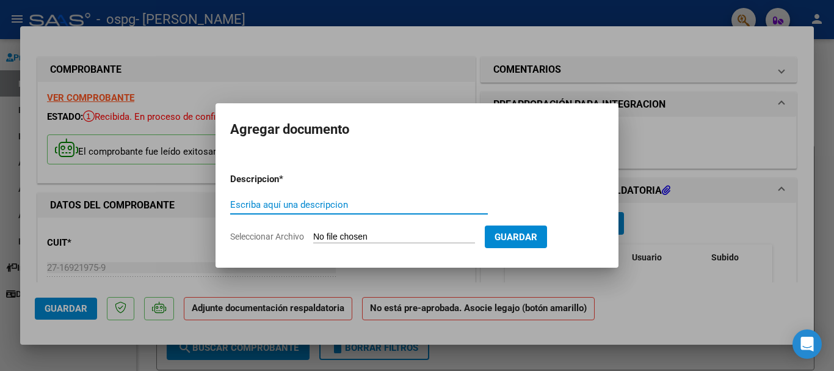
click at [380, 203] on input "Escriba aquí una descripcion" at bounding box center [359, 204] width 258 height 11
click at [345, 233] on input "Seleccionar Archivo" at bounding box center [394, 237] width 162 height 12
click at [289, 203] on input "autorizacion" at bounding box center [359, 204] width 258 height 11
type input "a"
type input "planilla de asisencia"
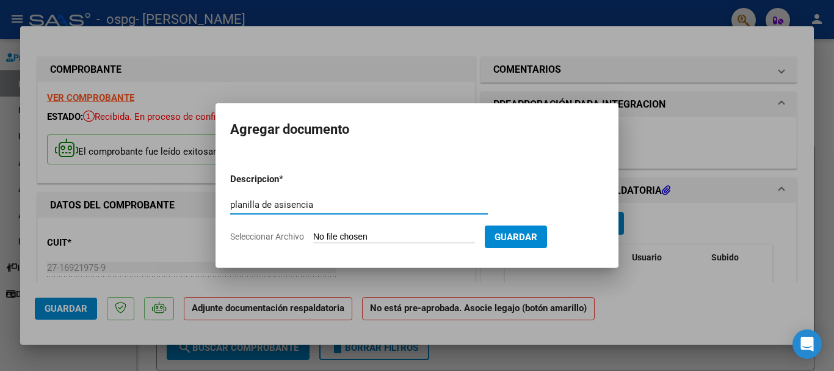
click at [376, 234] on input "Seleccionar Archivo" at bounding box center [394, 237] width 162 height 12
type input "C:\fakepath\[PERSON_NAME] .pdf"
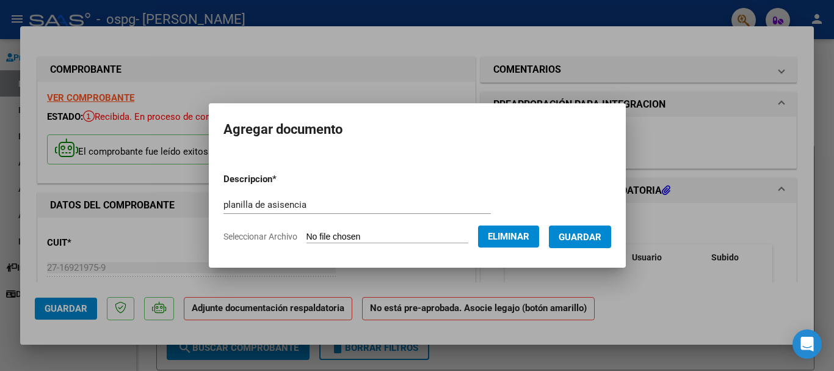
click at [591, 234] on span "Guardar" at bounding box center [579, 236] width 43 height 11
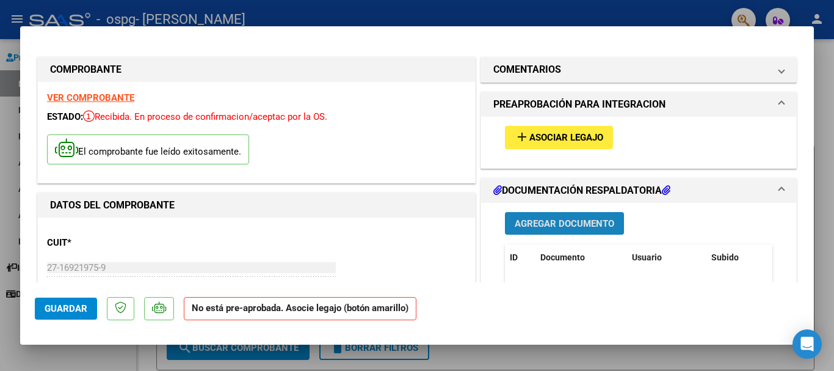
click at [590, 222] on span "Agregar Documento" at bounding box center [564, 223] width 99 height 11
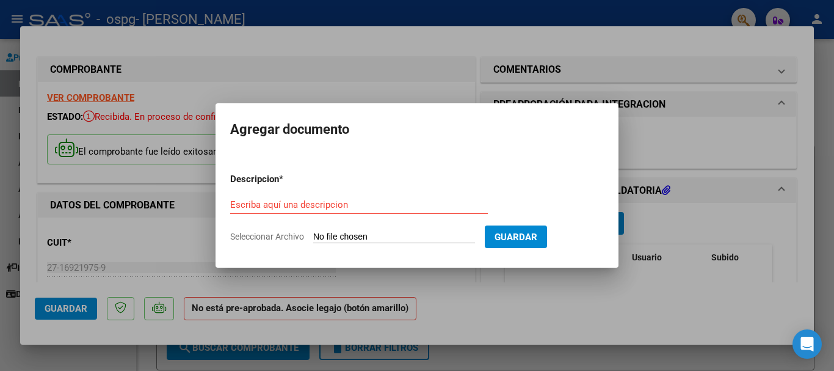
click at [407, 237] on input "Seleccionar Archivo" at bounding box center [394, 237] width 162 height 12
click at [682, 132] on div at bounding box center [417, 185] width 834 height 371
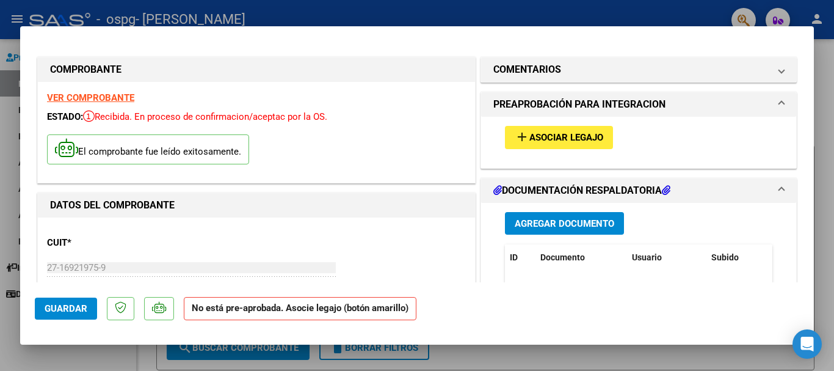
click at [579, 134] on span "Asociar Legajo" at bounding box center [566, 137] width 74 height 11
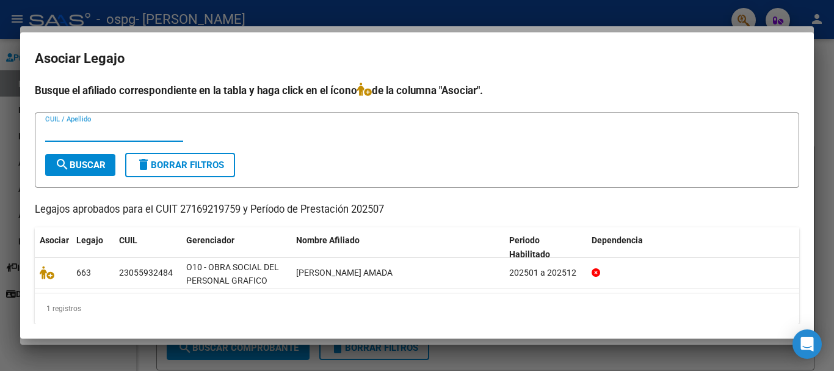
click at [82, 130] on input "CUIL / Apellido" at bounding box center [114, 131] width 138 height 11
type input "[PERSON_NAME]"
click at [86, 161] on span "search Buscar" at bounding box center [80, 164] width 51 height 11
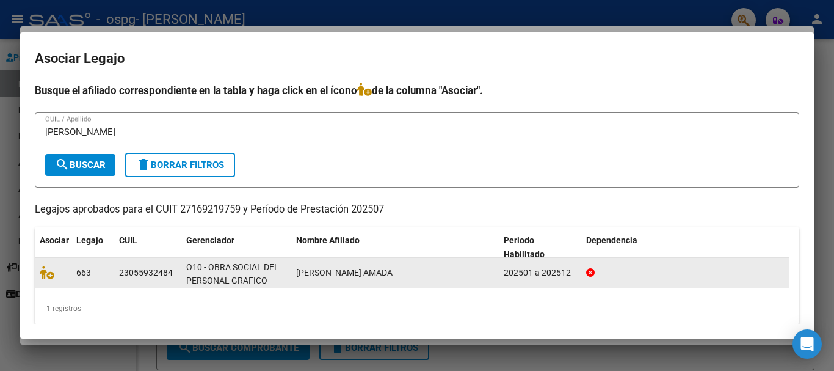
click at [590, 270] on icon at bounding box center [590, 272] width 9 height 9
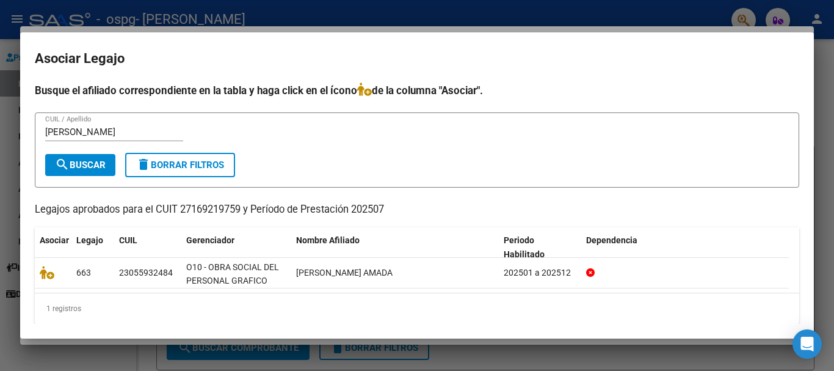
scroll to position [9, 0]
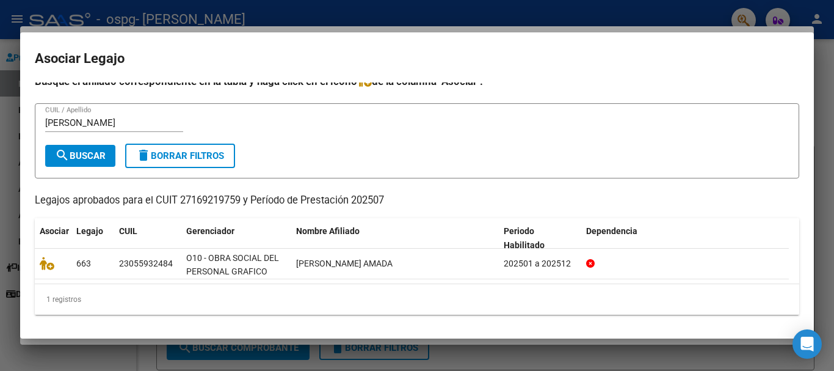
click at [802, 87] on mat-dialog-content "Busque el afiliado correspondiente en la tabla y haga click en el ícono de la c…" at bounding box center [416, 202] width 793 height 241
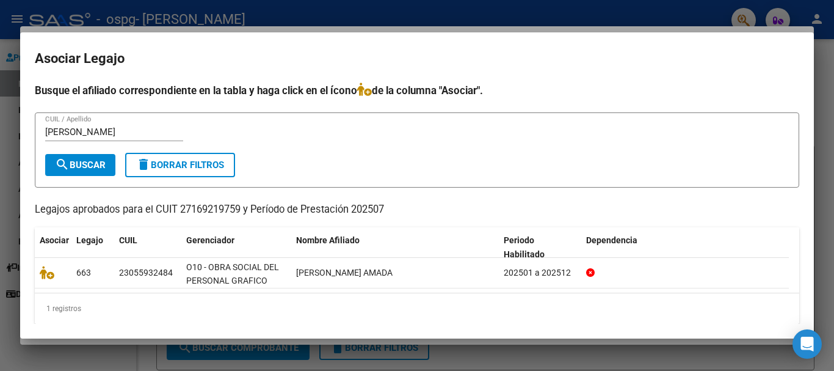
click at [380, 15] on div at bounding box center [417, 185] width 834 height 371
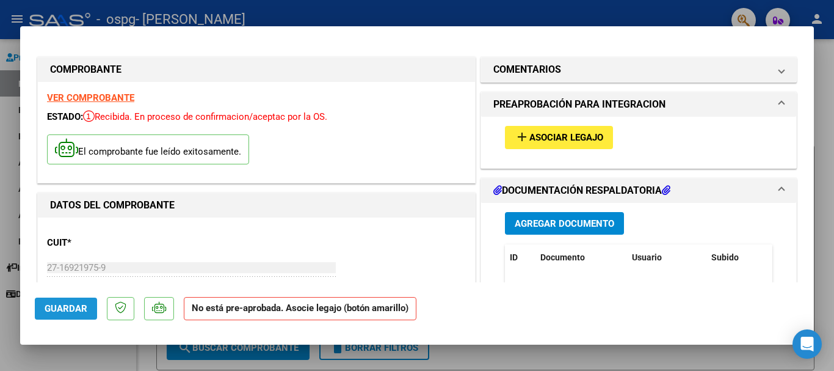
click at [71, 306] on span "Guardar" at bounding box center [66, 308] width 43 height 11
click at [504, 27] on mat-dialog-container "COMPROBANTE VER COMPROBANTE ESTADO: Recibida. En proceso de confirmacion/acepta…" at bounding box center [416, 185] width 793 height 318
click at [554, 11] on div at bounding box center [417, 185] width 834 height 371
type input "$ 0,00"
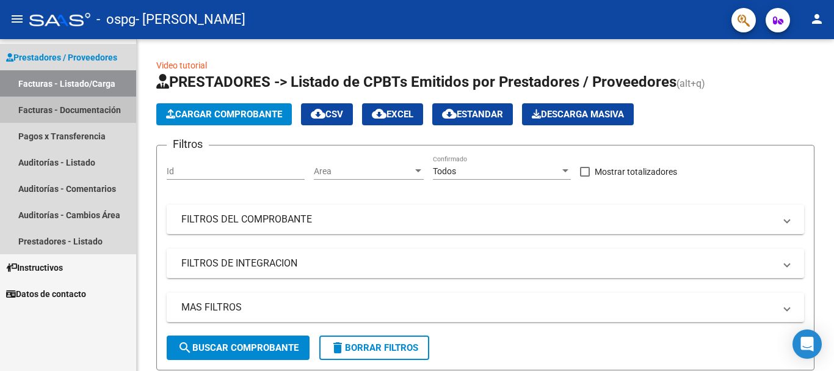
click at [73, 108] on link "Facturas - Documentación" at bounding box center [68, 109] width 136 height 26
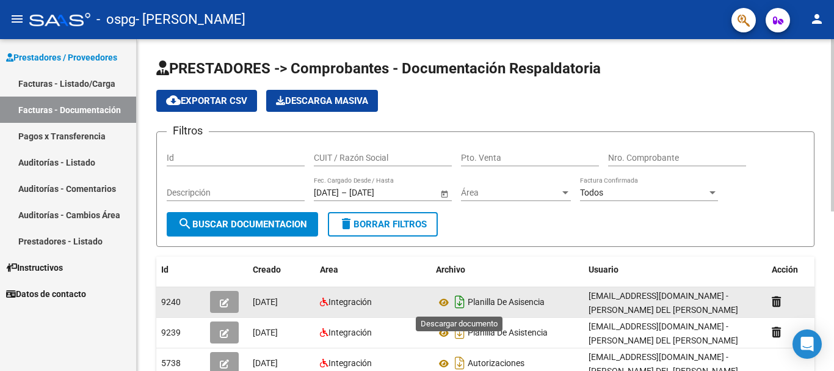
click at [458, 303] on icon "Descargar documento" at bounding box center [460, 302] width 16 height 20
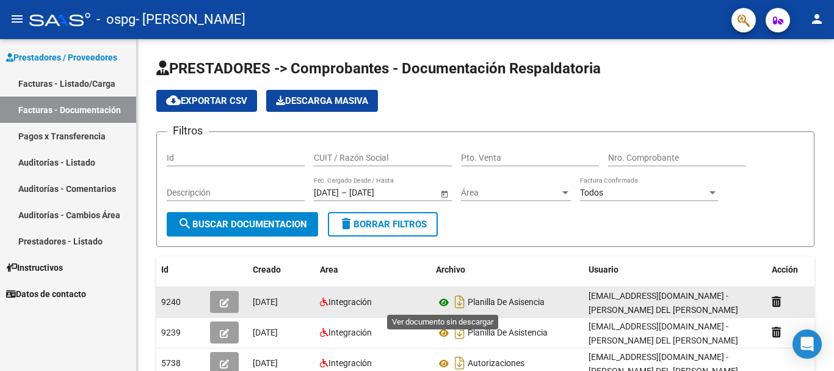
click at [442, 300] on icon at bounding box center [444, 302] width 16 height 15
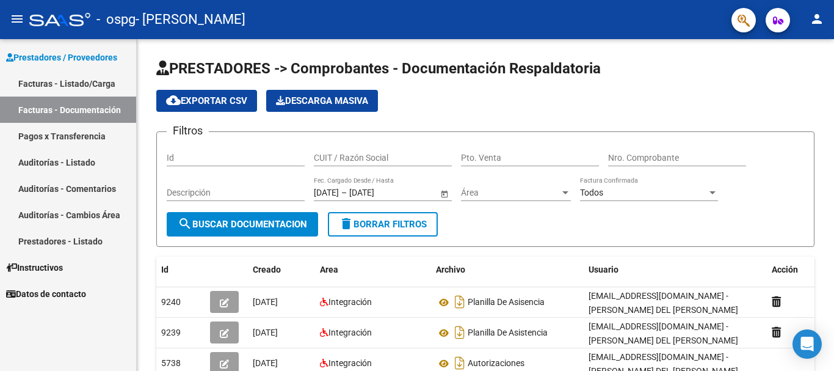
click at [830, 338] on div "PRESTADORES -> Comprobantes - Documentación Respaldatoria cloud_download Export…" at bounding box center [485, 352] width 697 height 627
click at [830, 355] on div "PRESTADORES -> Comprobantes - Documentación Respaldatoria cloud_download Export…" at bounding box center [485, 352] width 697 height 627
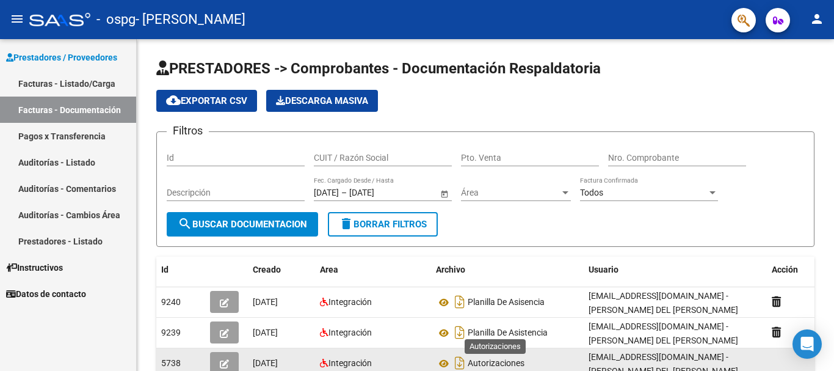
click at [516, 364] on span "Autorizaciones" at bounding box center [496, 363] width 57 height 10
click at [457, 362] on icon "Descargar documento" at bounding box center [460, 363] width 16 height 20
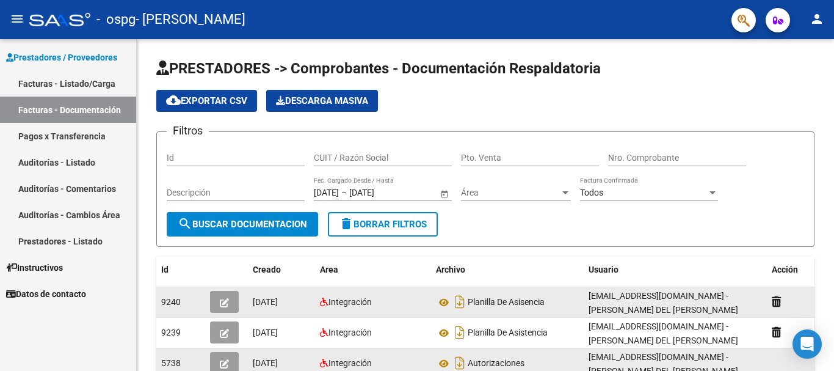
click at [228, 302] on icon "button" at bounding box center [224, 302] width 9 height 9
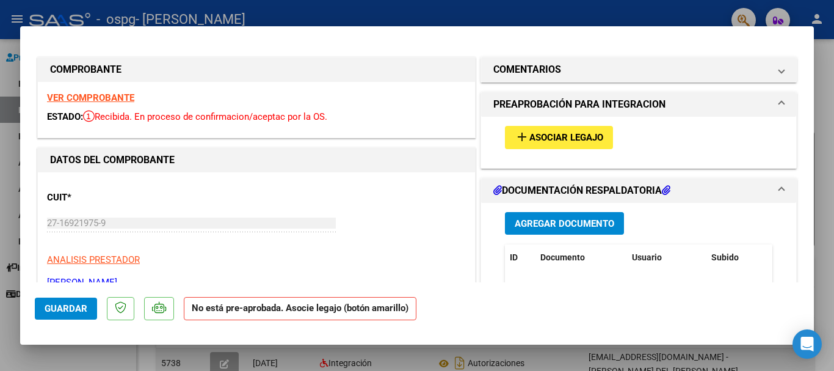
click at [557, 220] on span "Agregar Documento" at bounding box center [564, 223] width 99 height 11
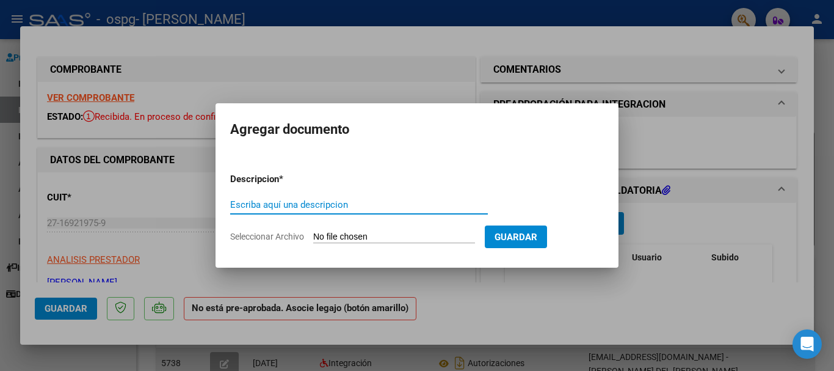
click at [324, 207] on input "Escriba aquí una descripcion" at bounding box center [359, 204] width 258 height 11
type input "autorizacion"
click at [342, 235] on input "Seleccionar Archivo" at bounding box center [394, 237] width 162 height 12
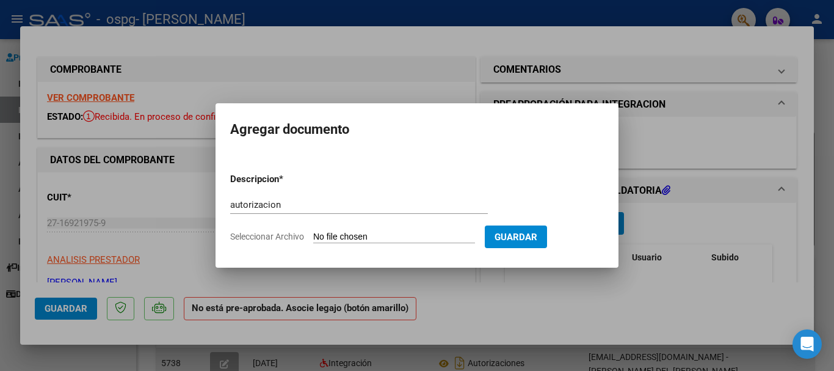
click at [657, 118] on div at bounding box center [417, 185] width 834 height 371
